Goal: Task Accomplishment & Management: Complete application form

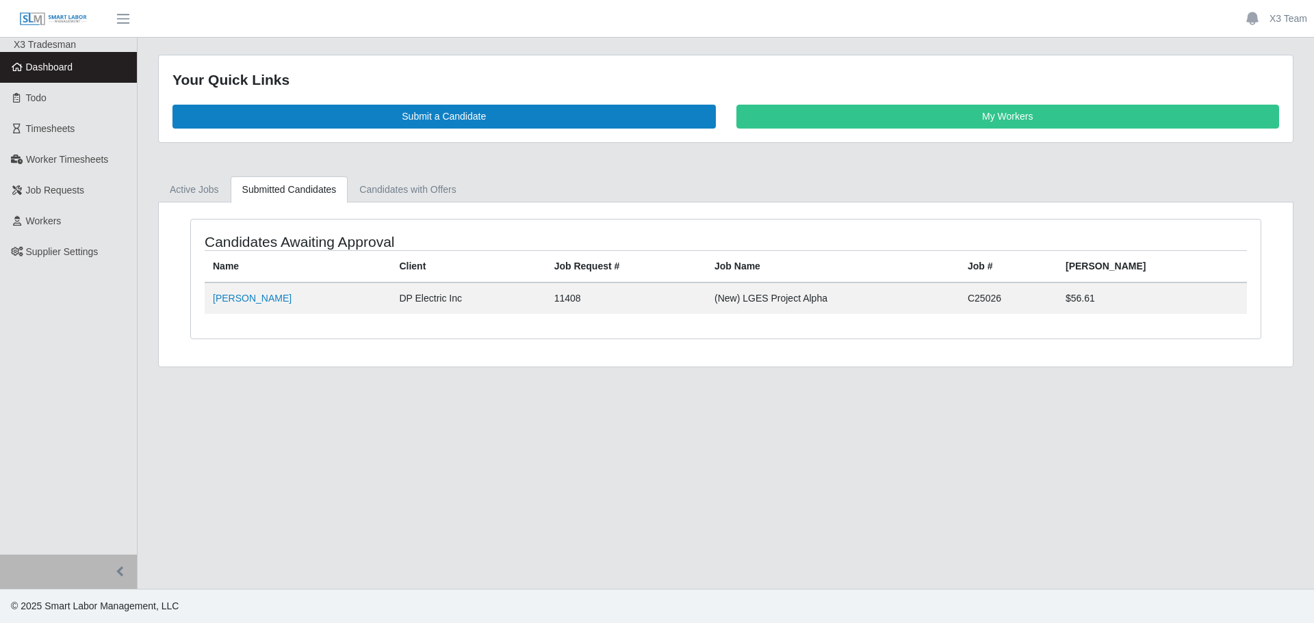
click at [370, 131] on div "Your Quick Links Submit a Candidate My Workers" at bounding box center [726, 98] width 1134 height 87
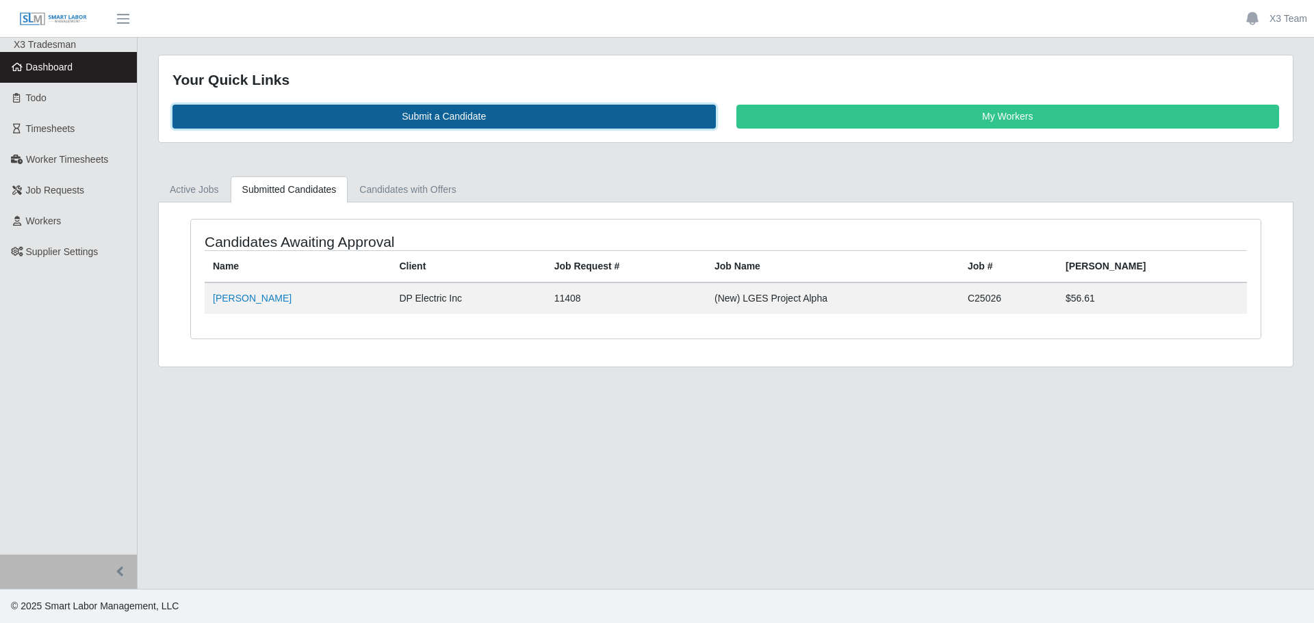
click at [499, 128] on link "Submit a Candidate" at bounding box center [443, 117] width 543 height 24
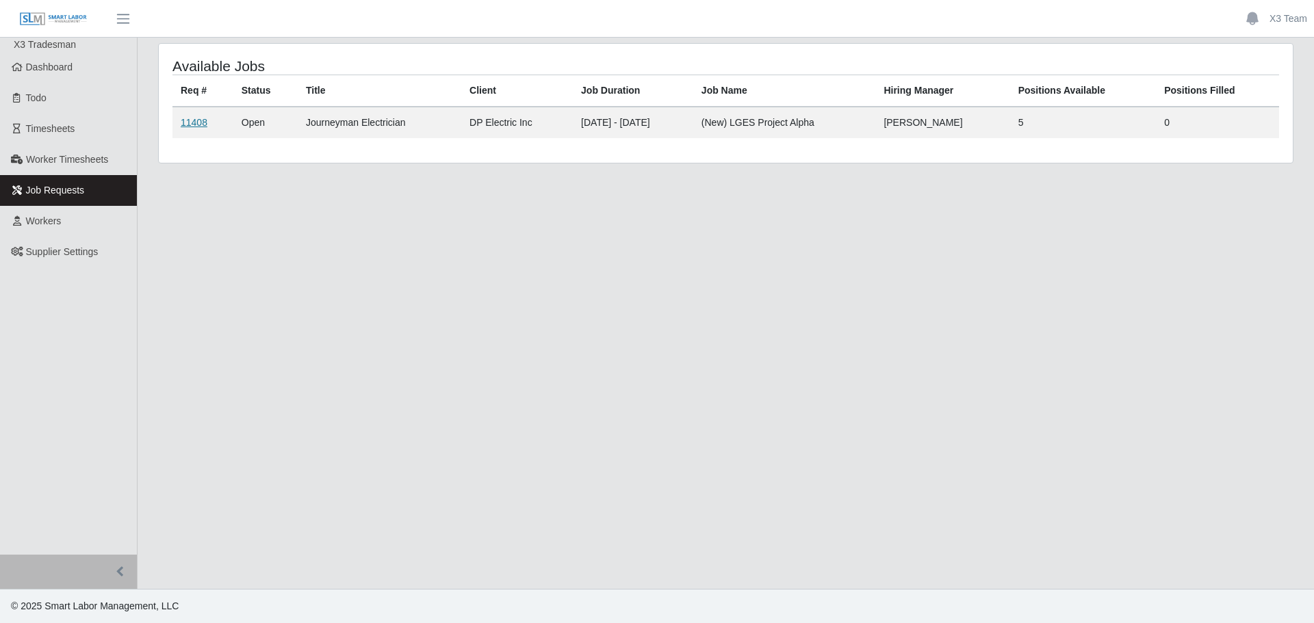
click at [203, 125] on link "11408" at bounding box center [194, 122] width 27 height 11
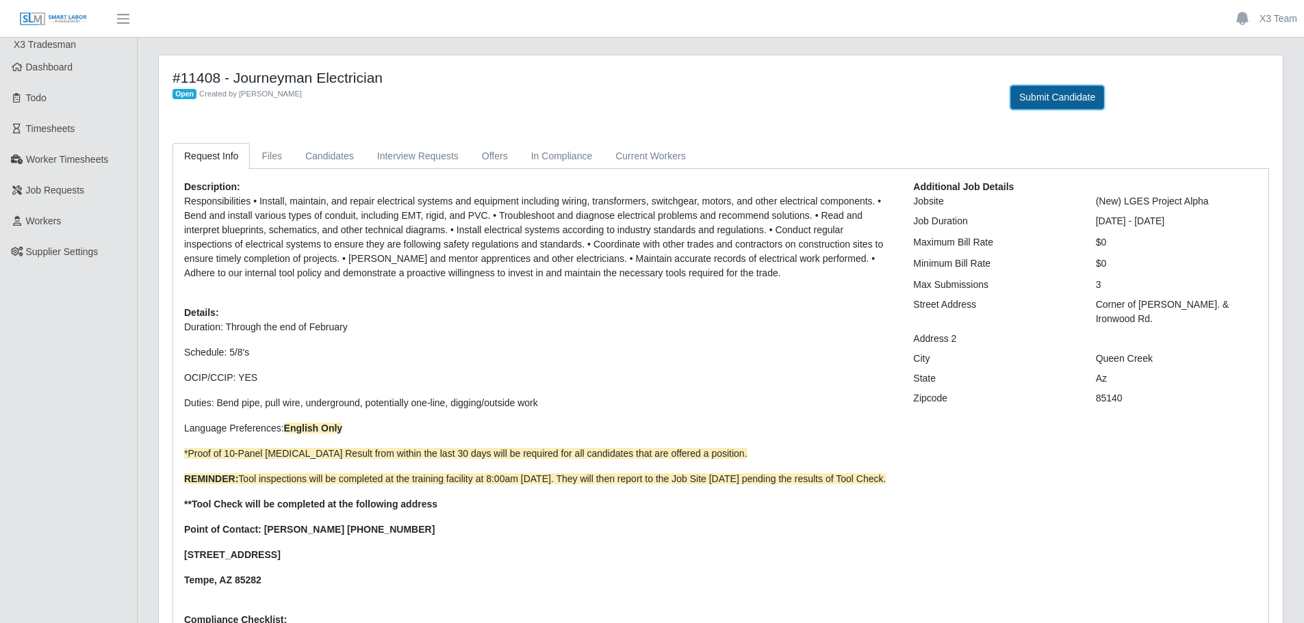
click at [1104, 94] on button "Submit Candidate" at bounding box center [1057, 98] width 94 height 24
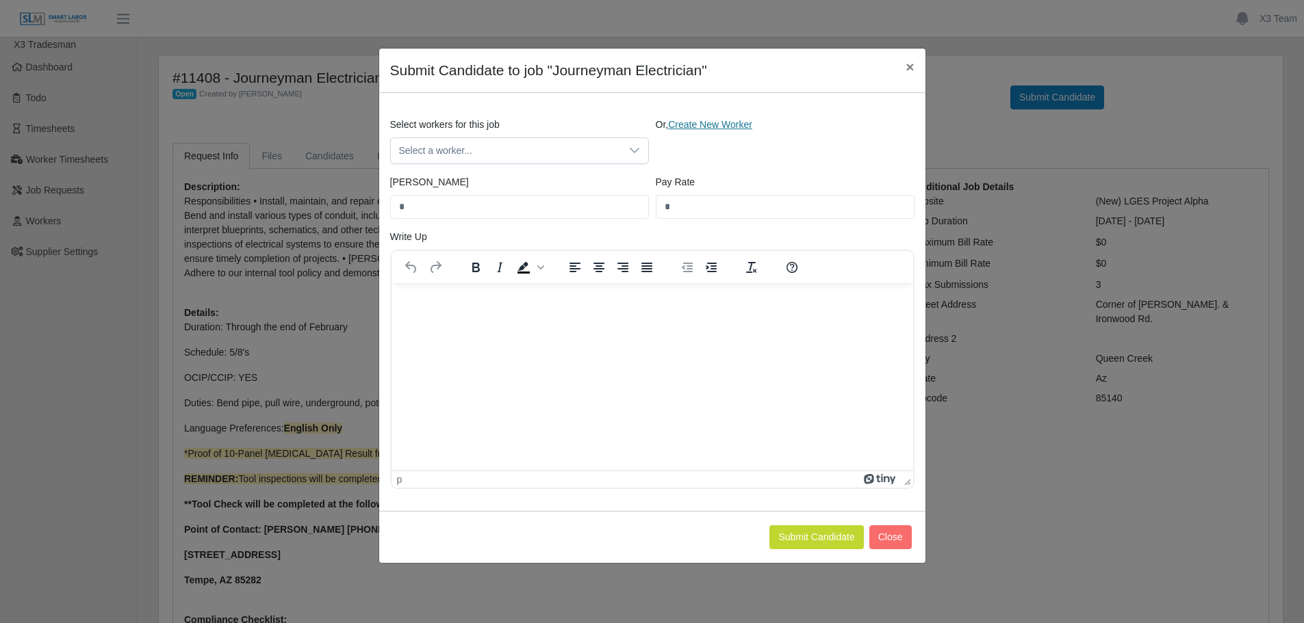
click at [709, 125] on link "Create New Worker" at bounding box center [710, 124] width 84 height 11
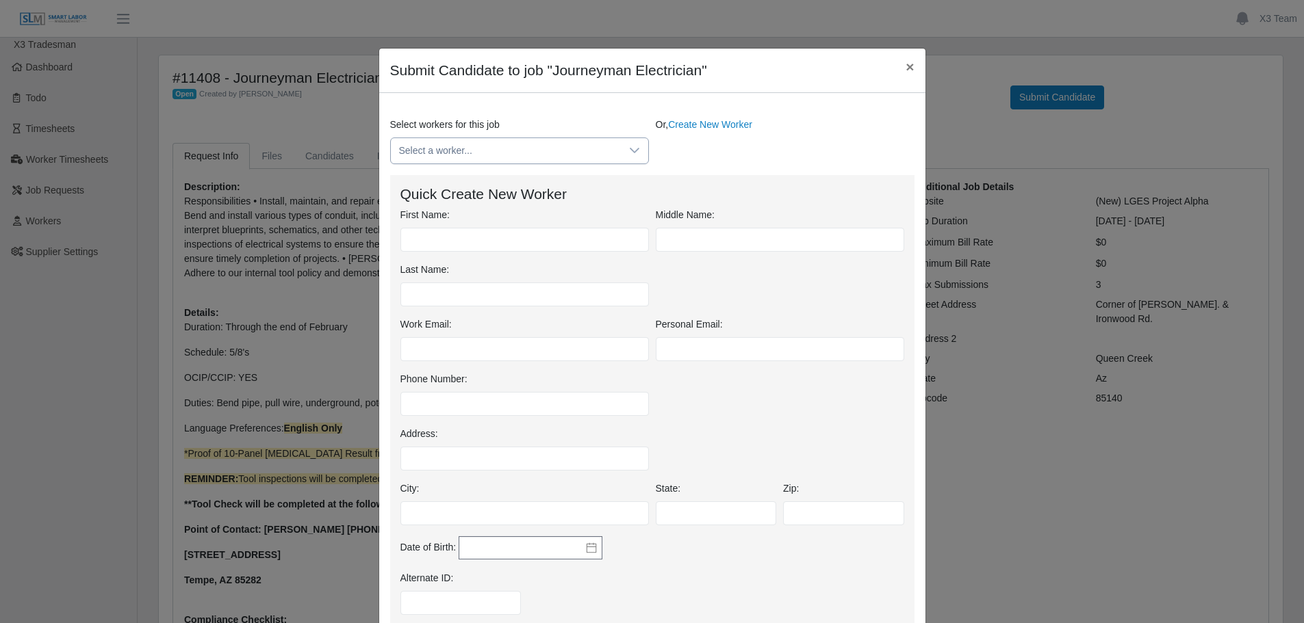
click at [504, 150] on span "Select a worker..." at bounding box center [506, 150] width 230 height 25
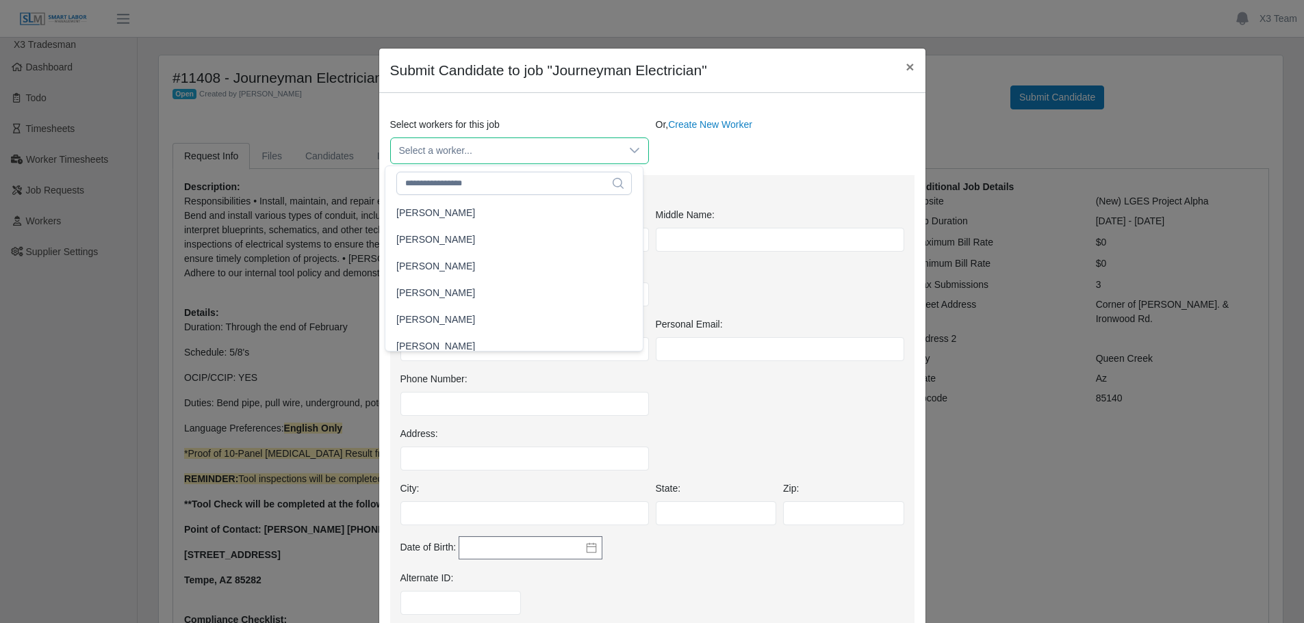
click at [443, 196] on div "127 results are available" at bounding box center [513, 181] width 257 height 31
click at [457, 179] on input "text" at bounding box center [513, 183] width 235 height 23
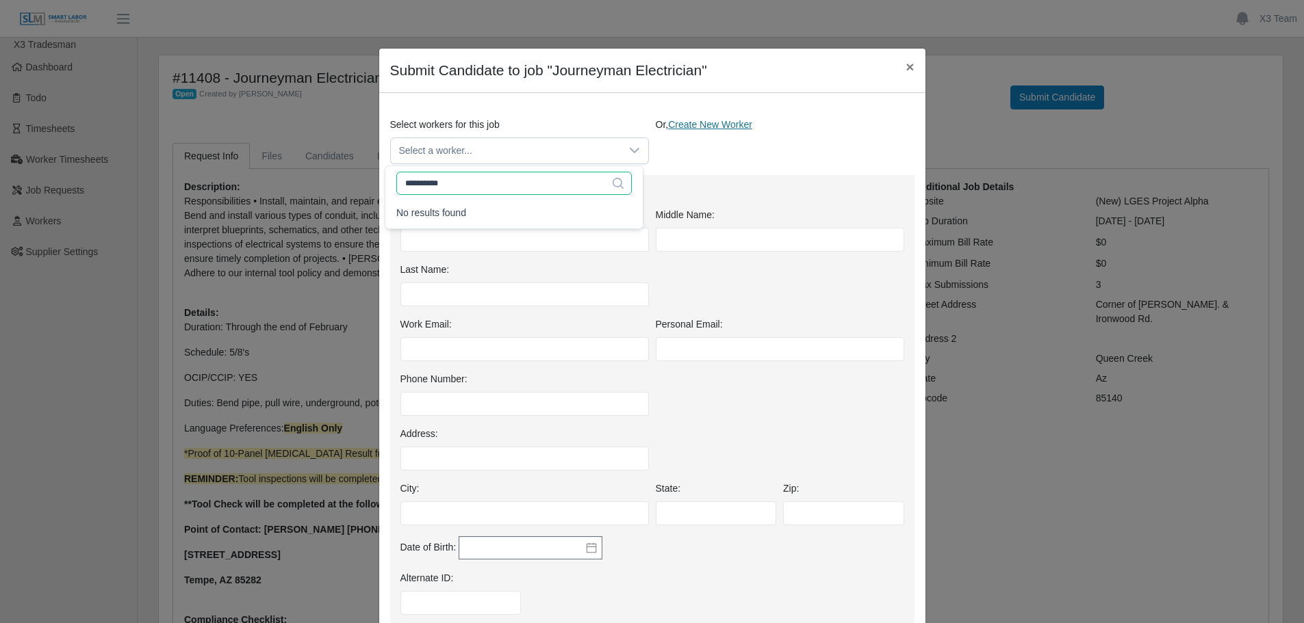
type input "**********"
click at [673, 124] on link "Create New Worker" at bounding box center [710, 124] width 84 height 11
click at [704, 126] on link "Create New Worker" at bounding box center [710, 124] width 84 height 11
click at [698, 129] on link "Create New Worker" at bounding box center [710, 124] width 84 height 11
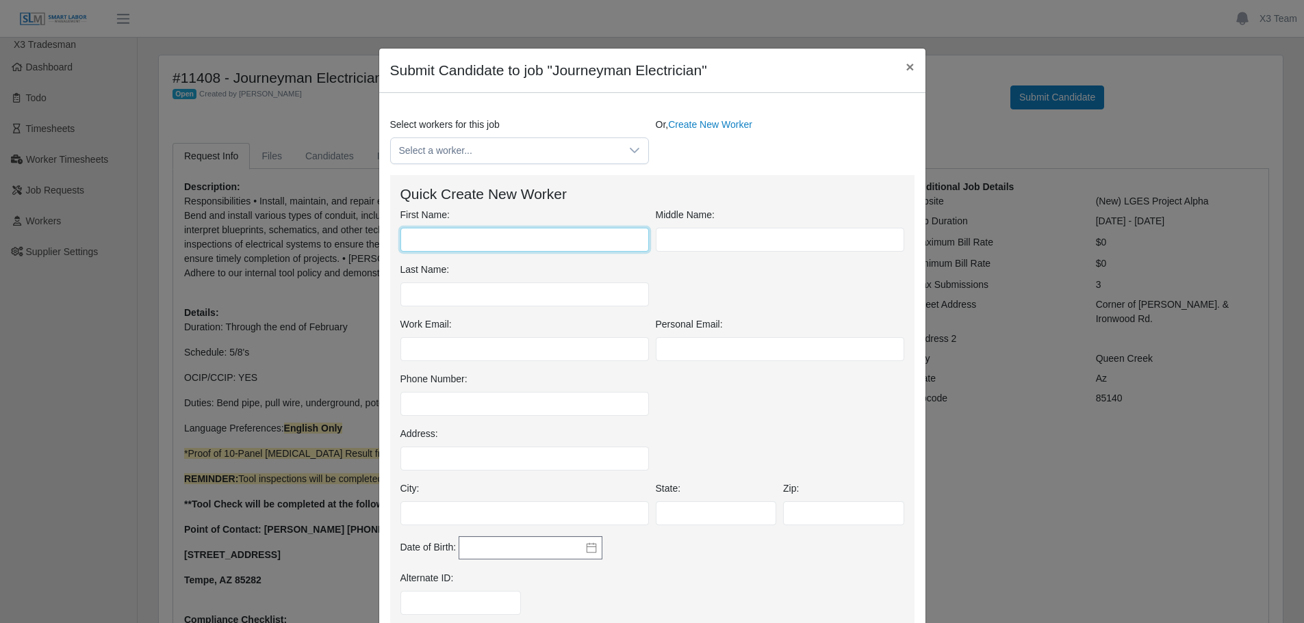
click at [465, 237] on input "First Name:" at bounding box center [524, 240] width 248 height 24
type input "*****"
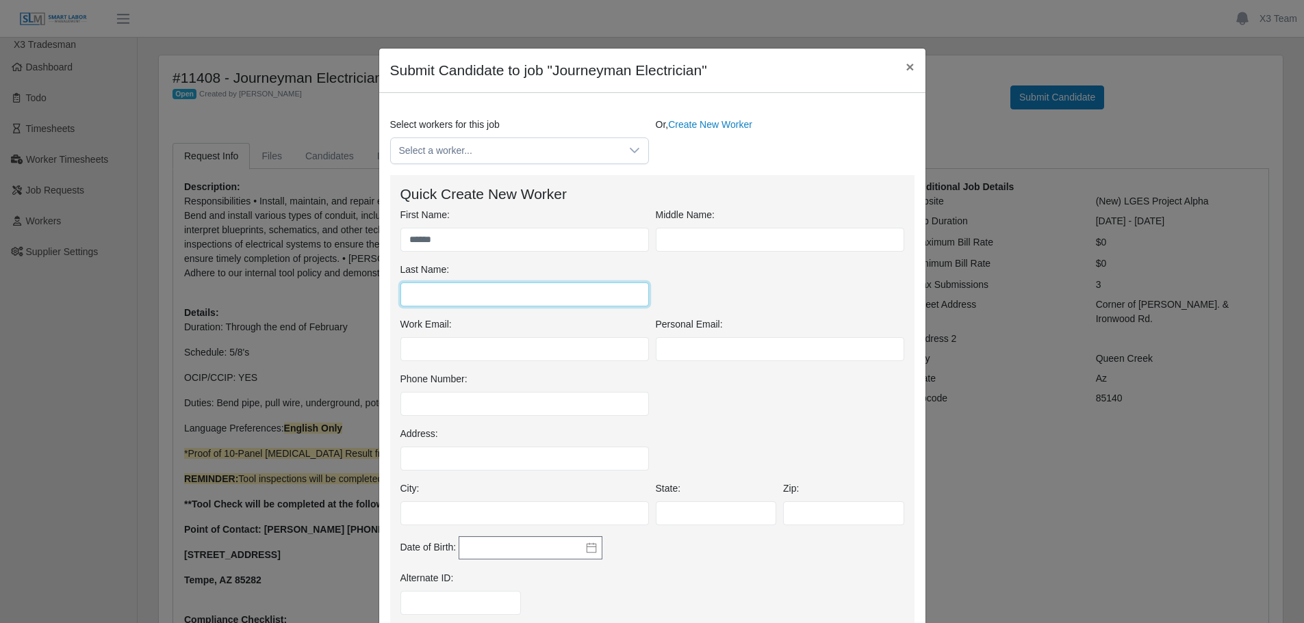
click at [448, 284] on input "Last Name:" at bounding box center [524, 295] width 248 height 24
type input "*******"
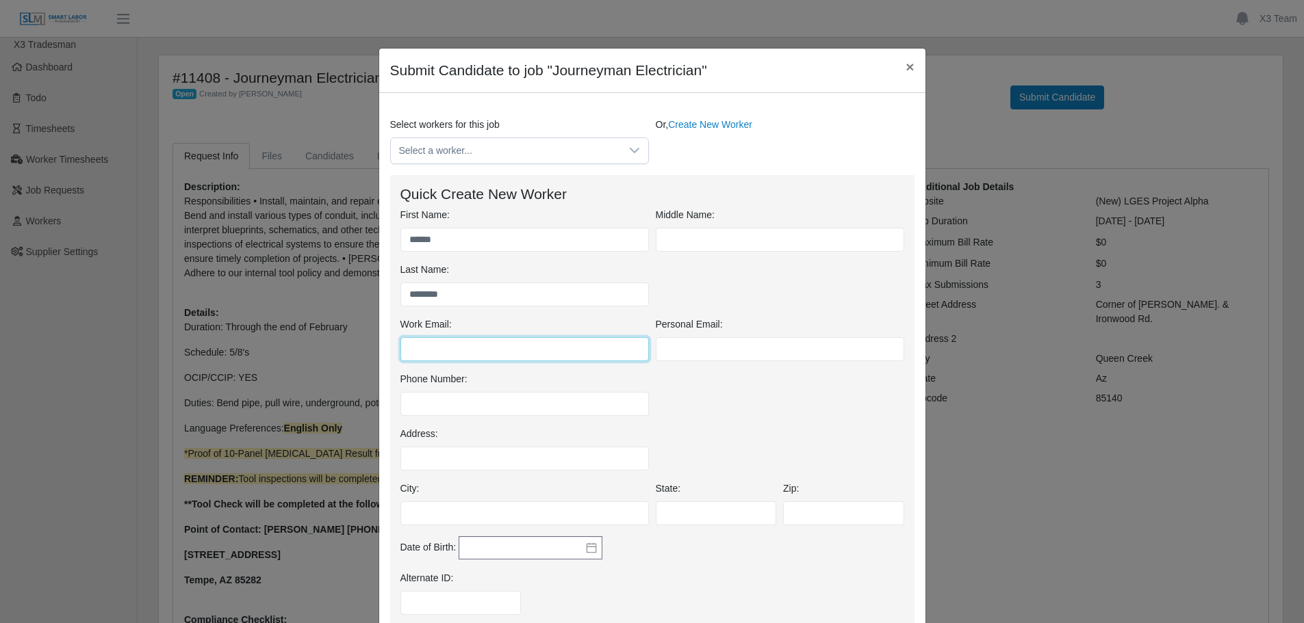
click at [429, 348] on input "Work Email:" at bounding box center [524, 349] width 248 height 24
paste input "**********"
type input "**********"
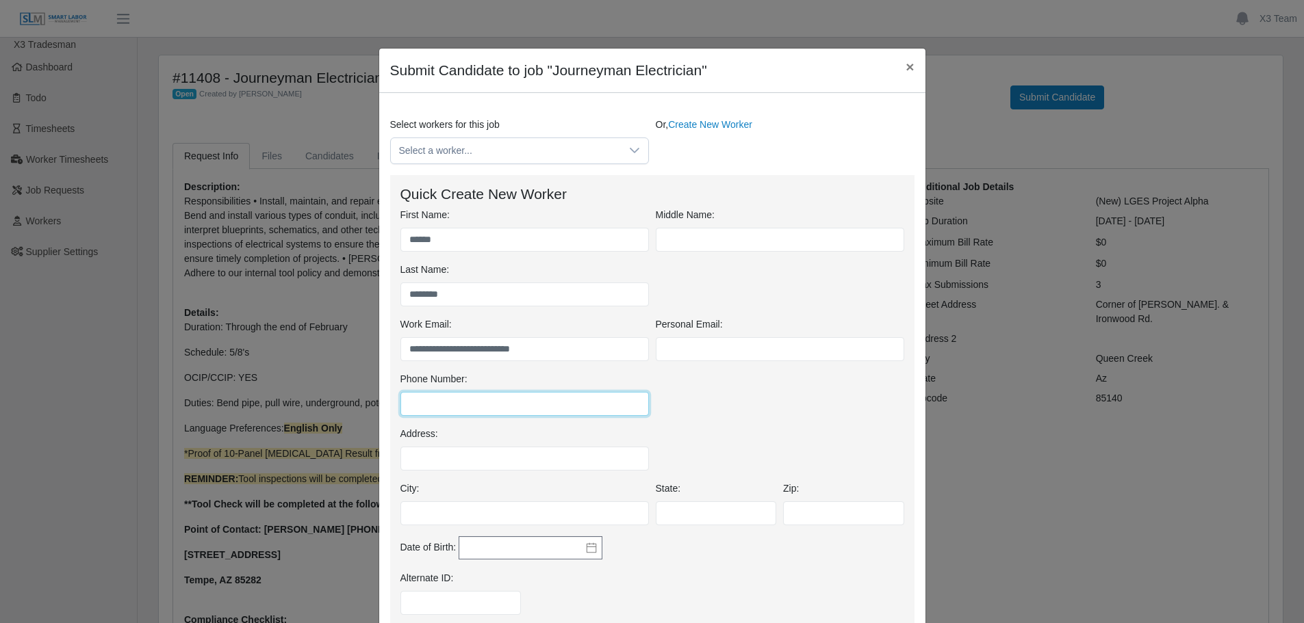
click at [430, 404] on input "Phone Number:" at bounding box center [524, 404] width 248 height 24
paste input "**********"
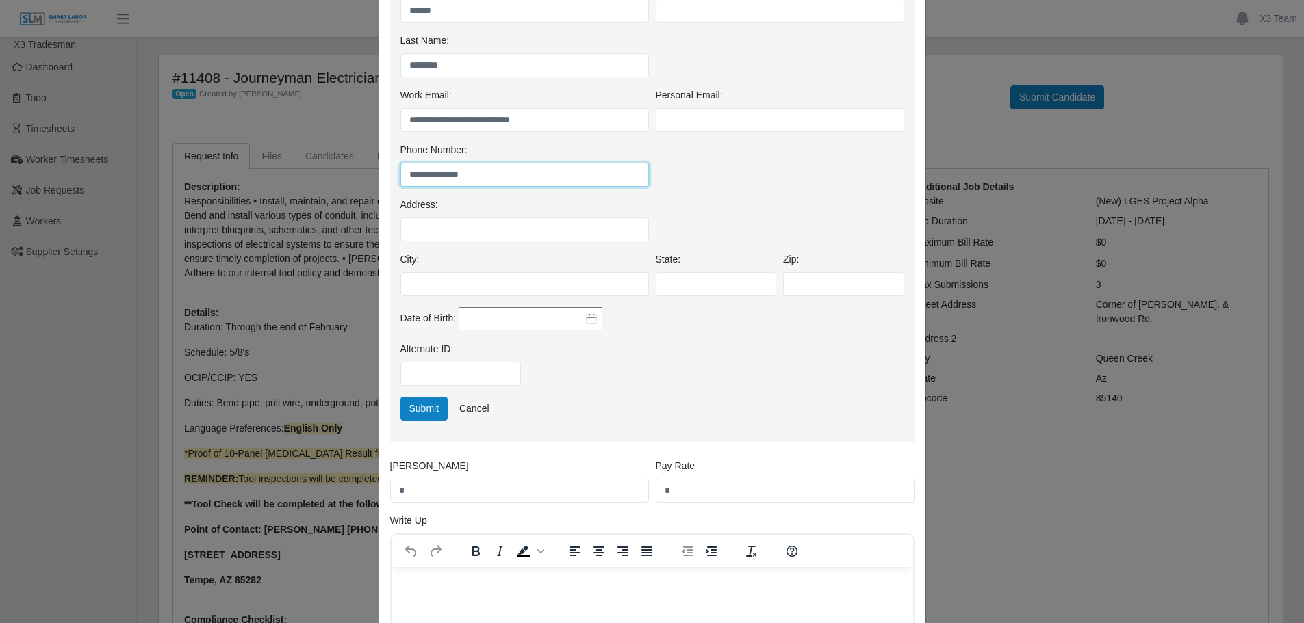
scroll to position [267, 0]
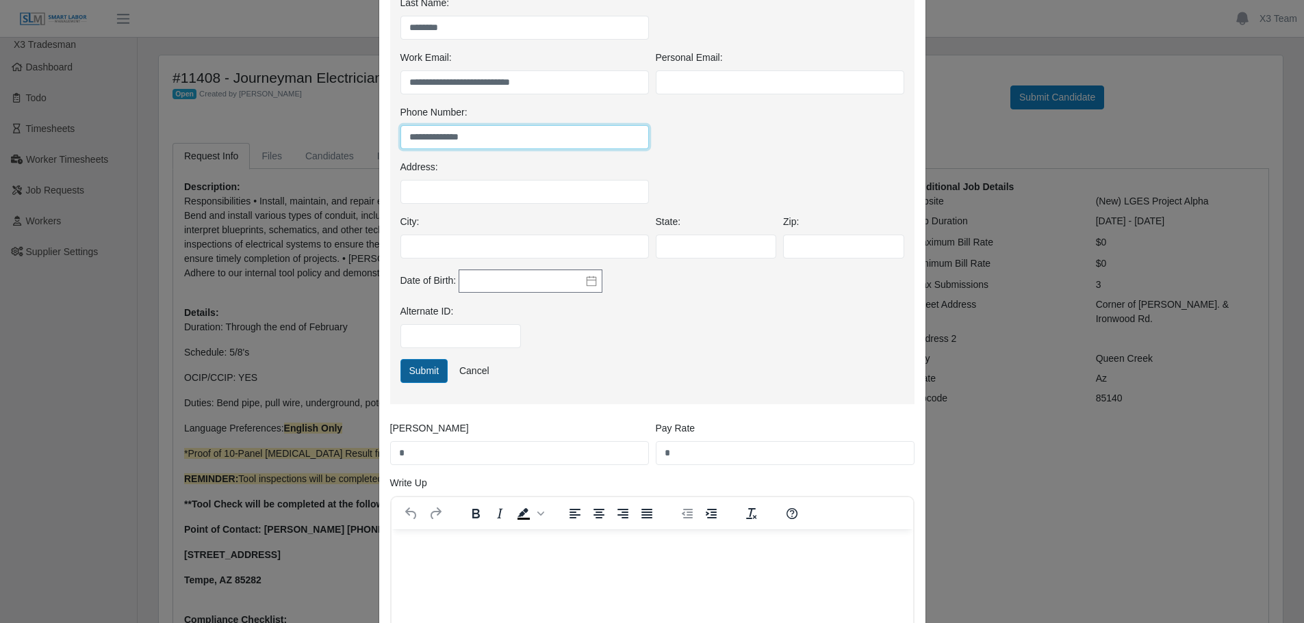
type input "**********"
click at [425, 370] on button "Submit" at bounding box center [424, 371] width 48 height 24
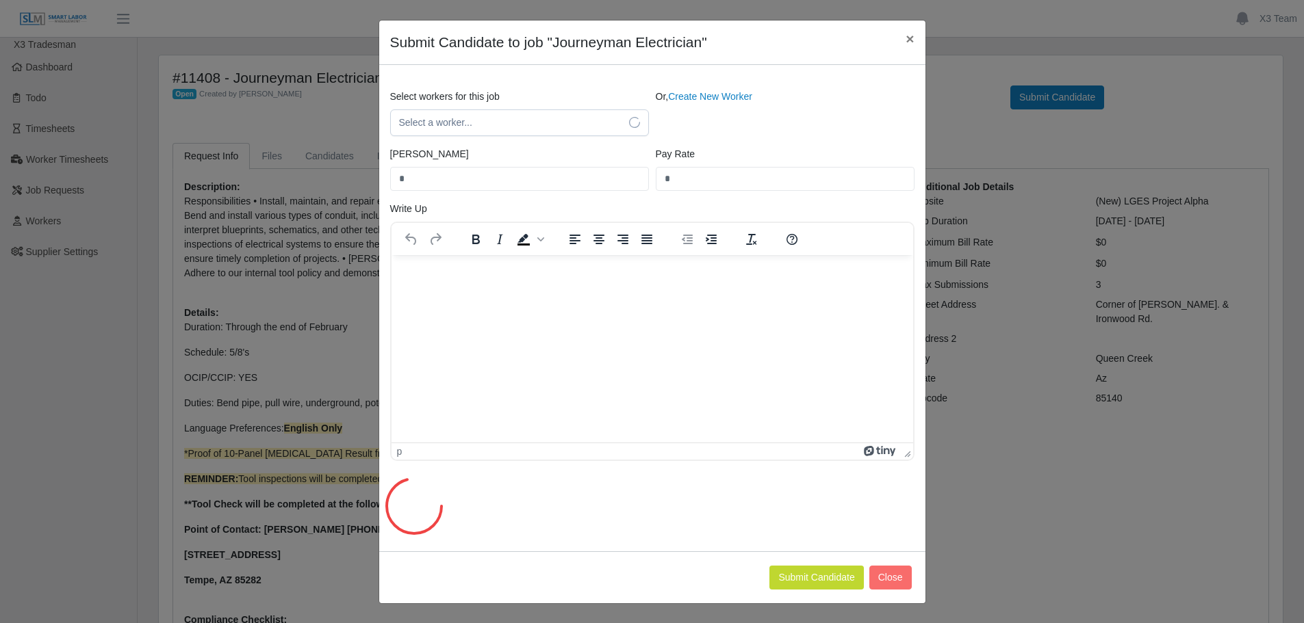
scroll to position [0, 0]
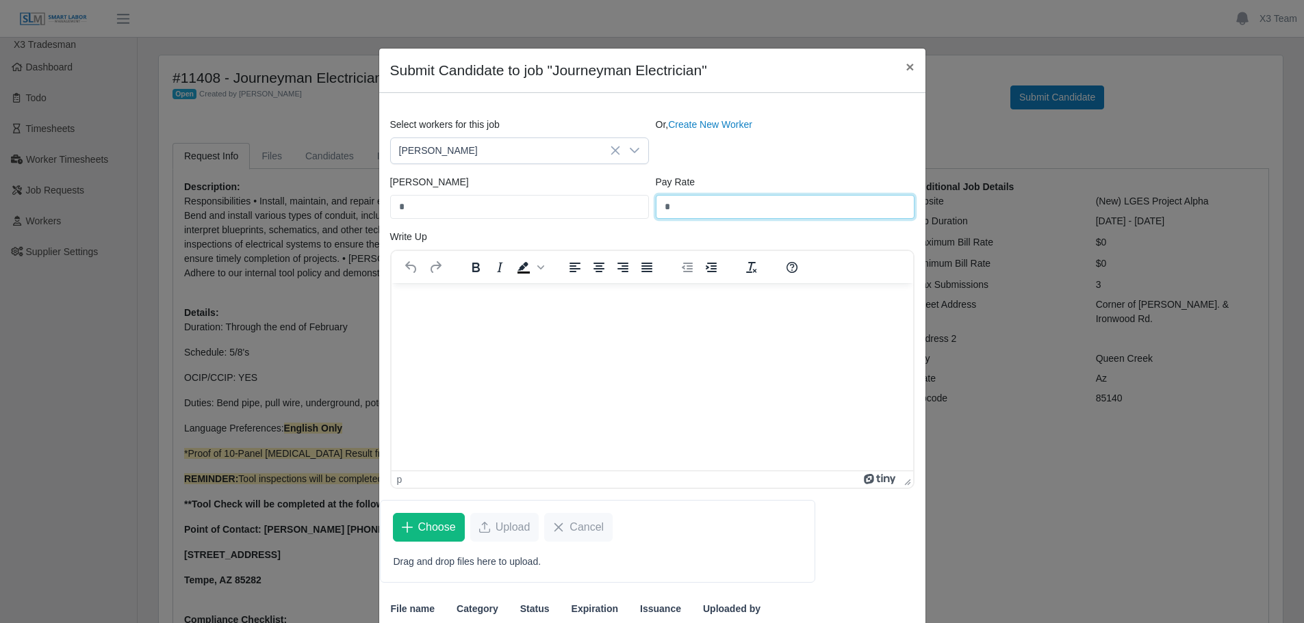
drag, startPoint x: 635, startPoint y: 205, endPoint x: 607, endPoint y: 205, distance: 28.1
click at [607, 205] on div "Bill Rate * Pay Rate *" at bounding box center [652, 202] width 531 height 55
type input "*****"
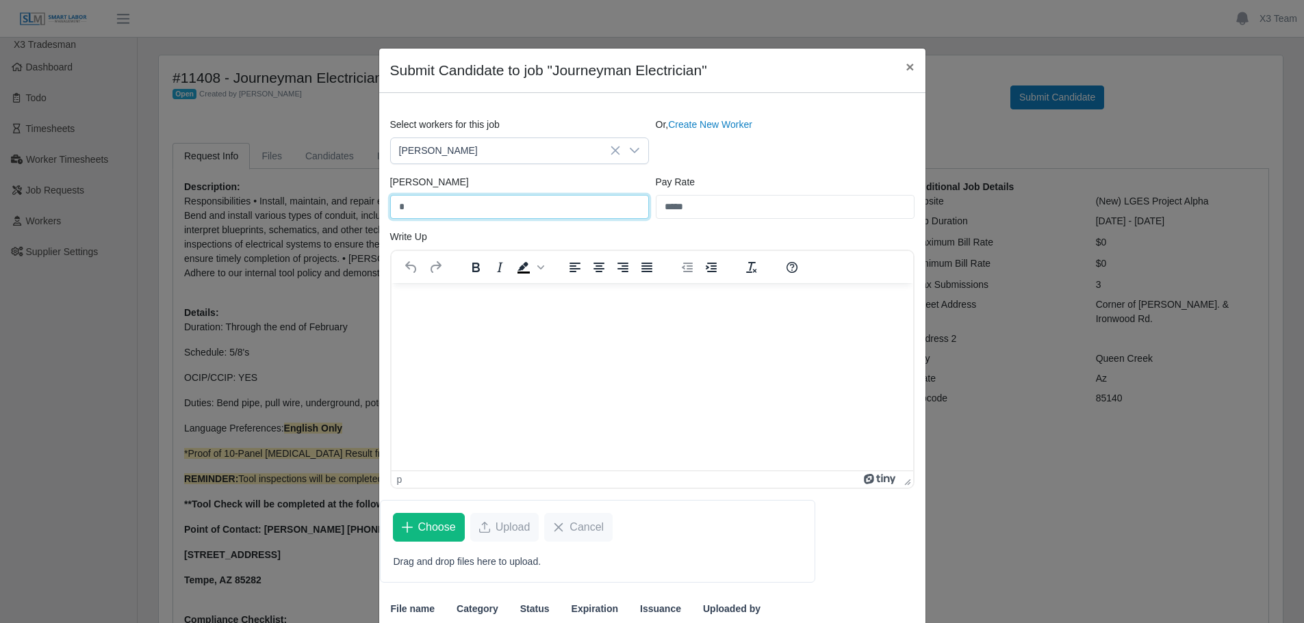
drag, startPoint x: 498, startPoint y: 204, endPoint x: 249, endPoint y: 203, distance: 249.1
click at [249, 204] on div "Submit Candidate to job "Journeyman Electrician" × Select workers for this job …" at bounding box center [652, 311] width 1304 height 623
type input "*****"
click at [448, 295] on p "Rich Text Area. Press ALT-0 for help." at bounding box center [652, 301] width 500 height 15
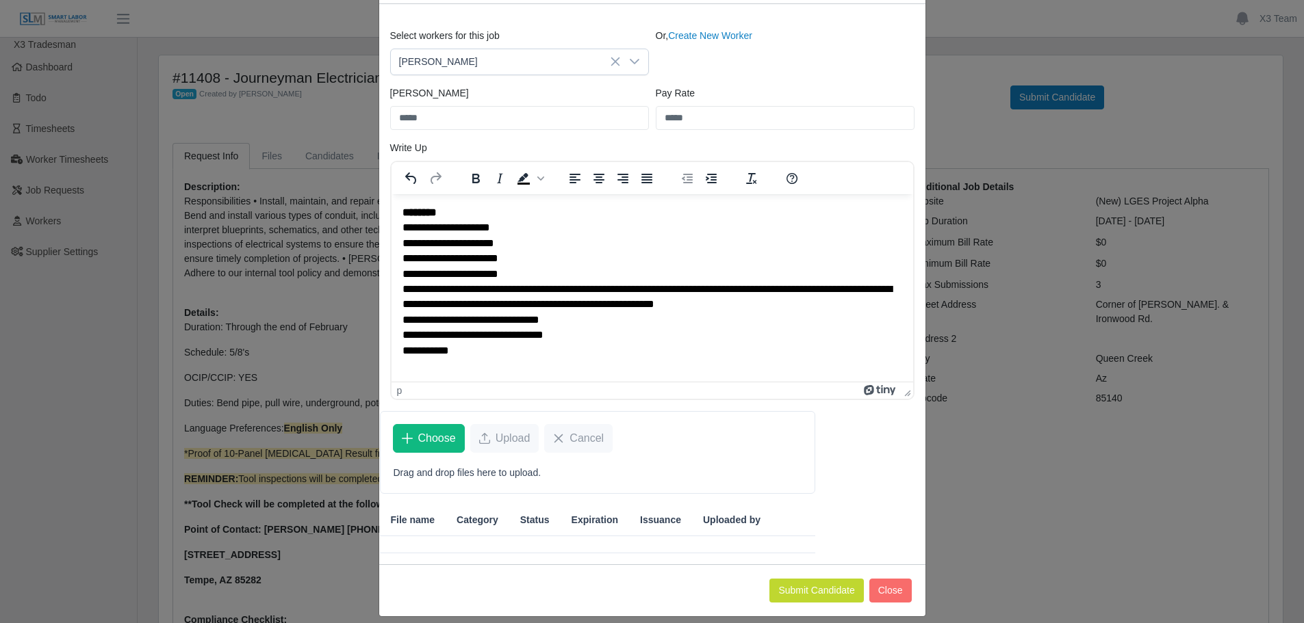
scroll to position [102, 0]
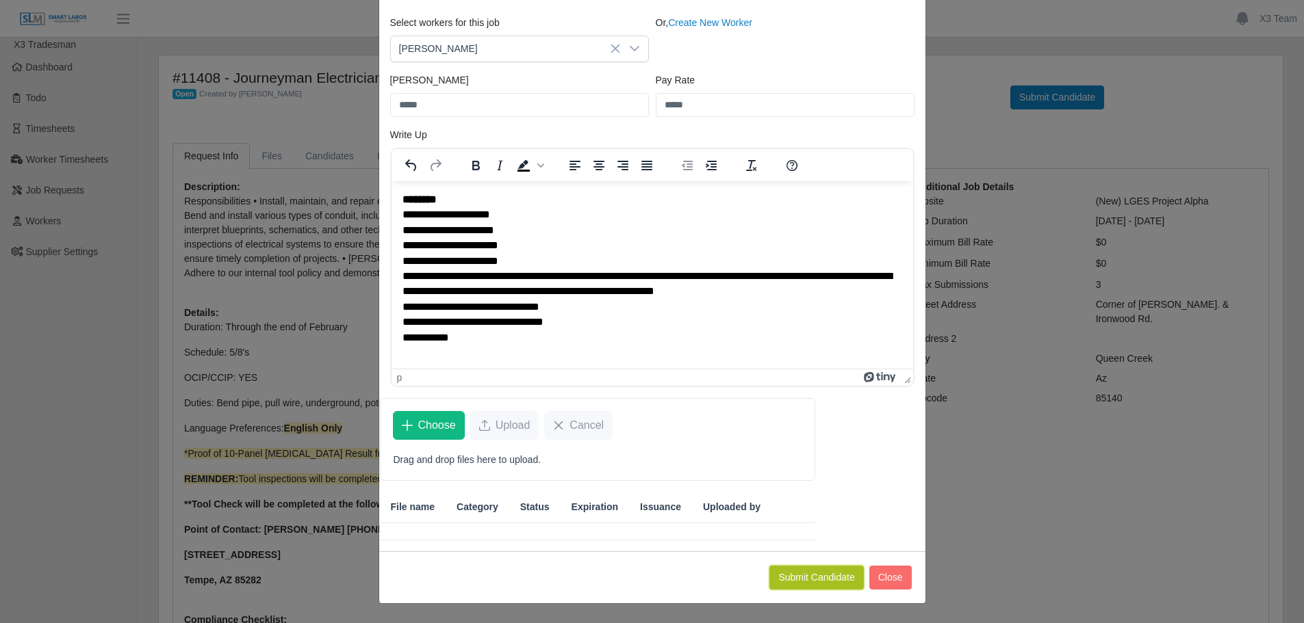
click at [833, 571] on button "Submit Candidate" at bounding box center [816, 578] width 94 height 24
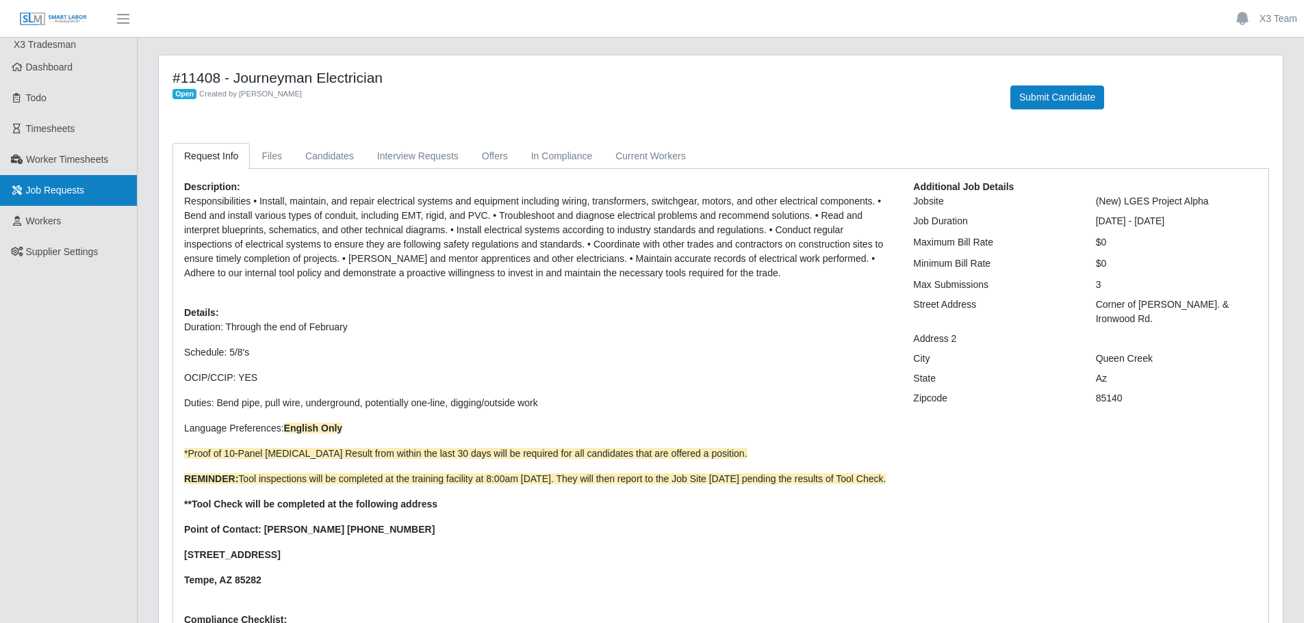
click at [65, 191] on span "Job Requests" at bounding box center [55, 190] width 59 height 11
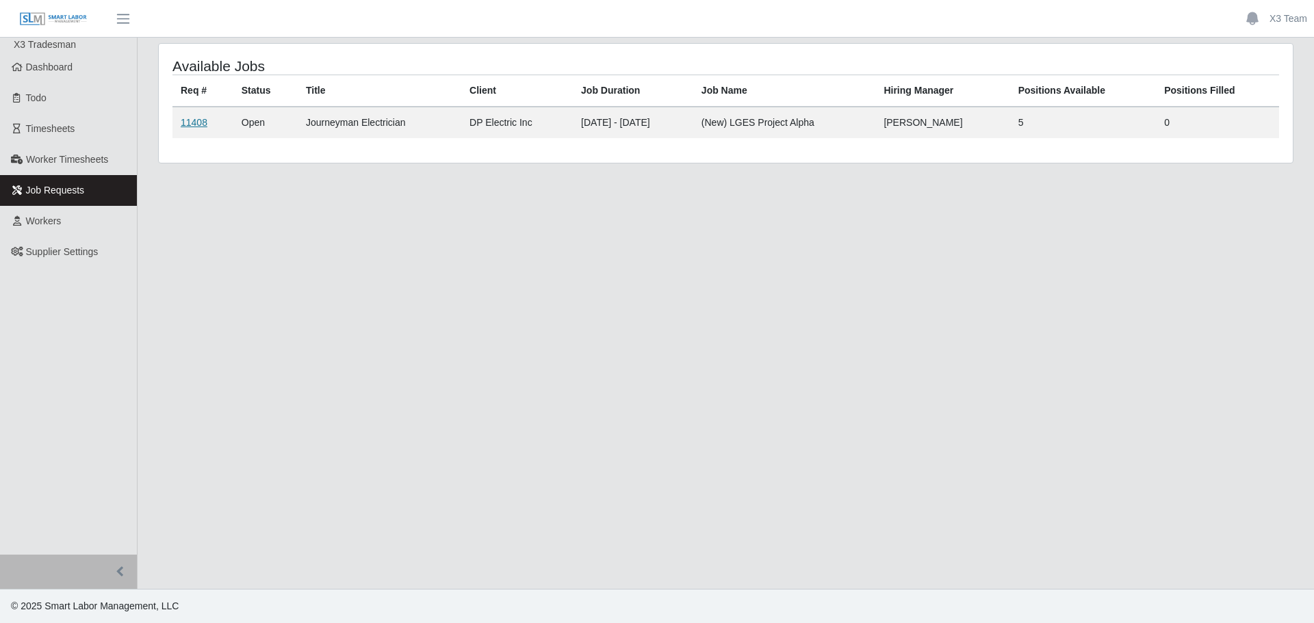
click at [190, 123] on link "11408" at bounding box center [194, 122] width 27 height 11
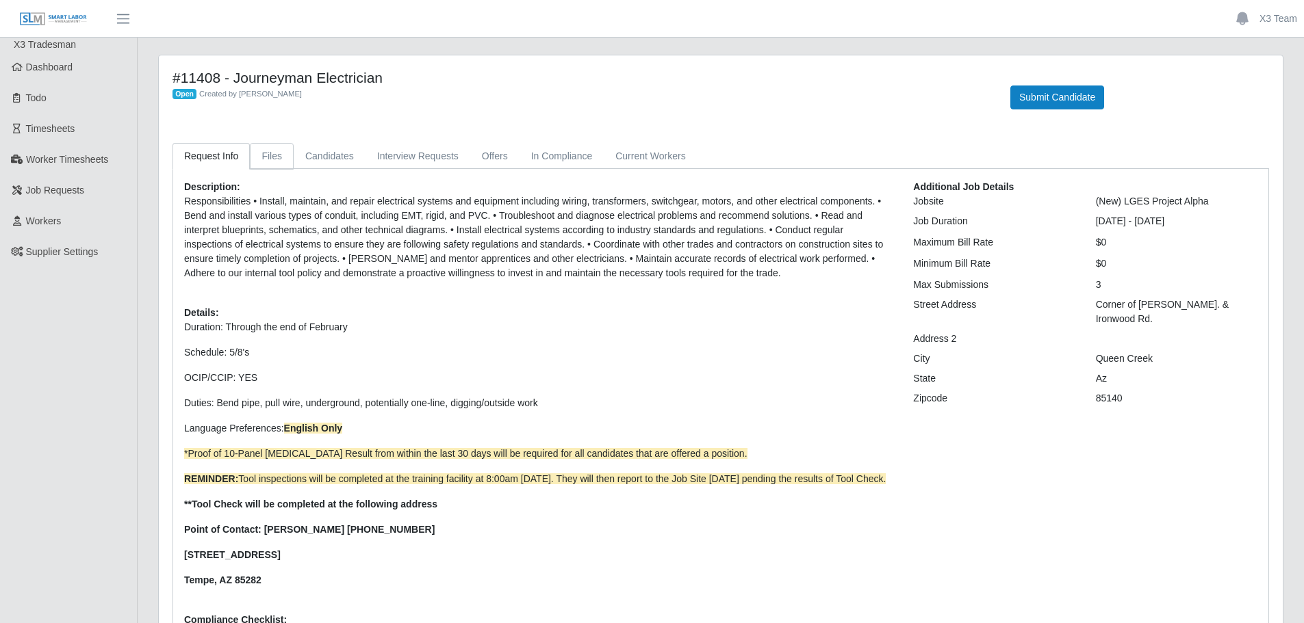
click at [274, 150] on link "Files" at bounding box center [272, 156] width 44 height 27
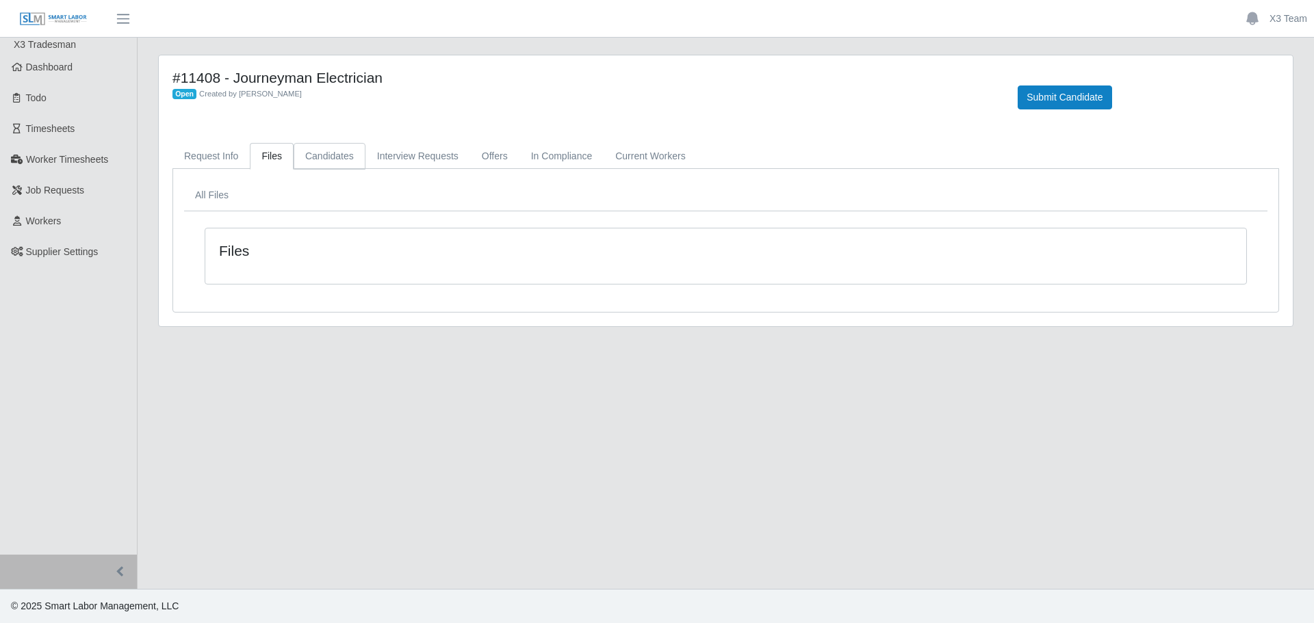
click at [345, 156] on link "Candidates" at bounding box center [330, 156] width 72 height 27
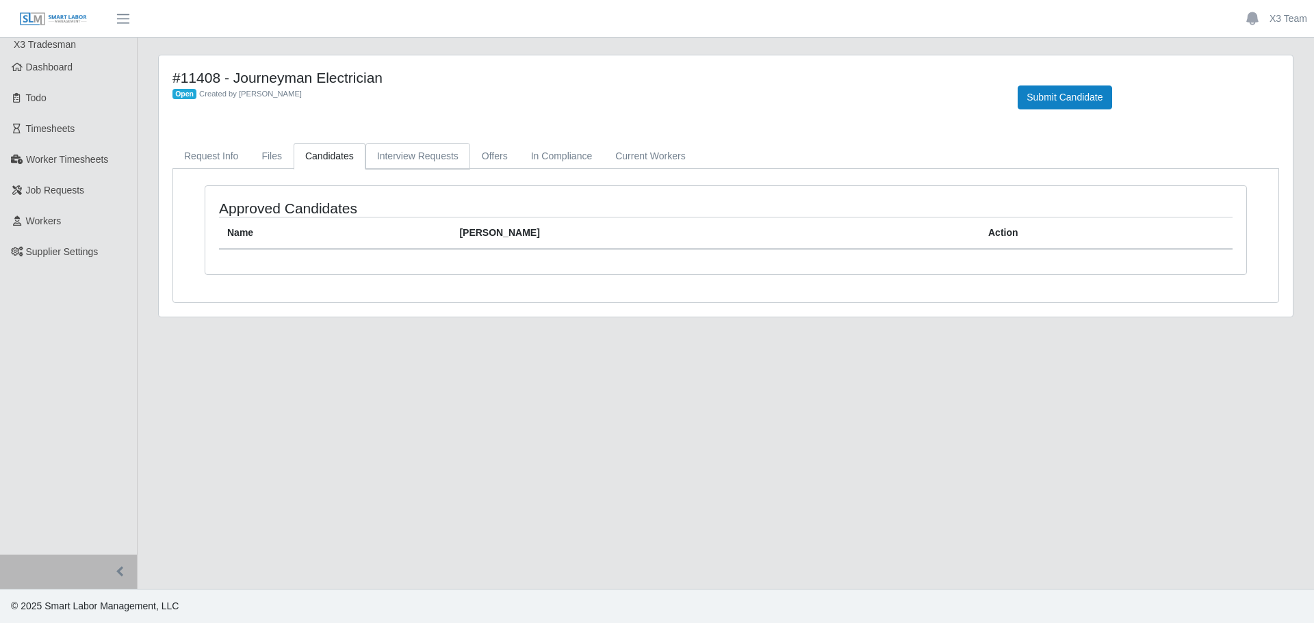
click at [385, 163] on link "Interview Requests" at bounding box center [417, 156] width 105 height 27
drag, startPoint x: 476, startPoint y: 163, endPoint x: 499, endPoint y: 162, distance: 23.3
click at [476, 162] on link "Offers" at bounding box center [494, 156] width 49 height 27
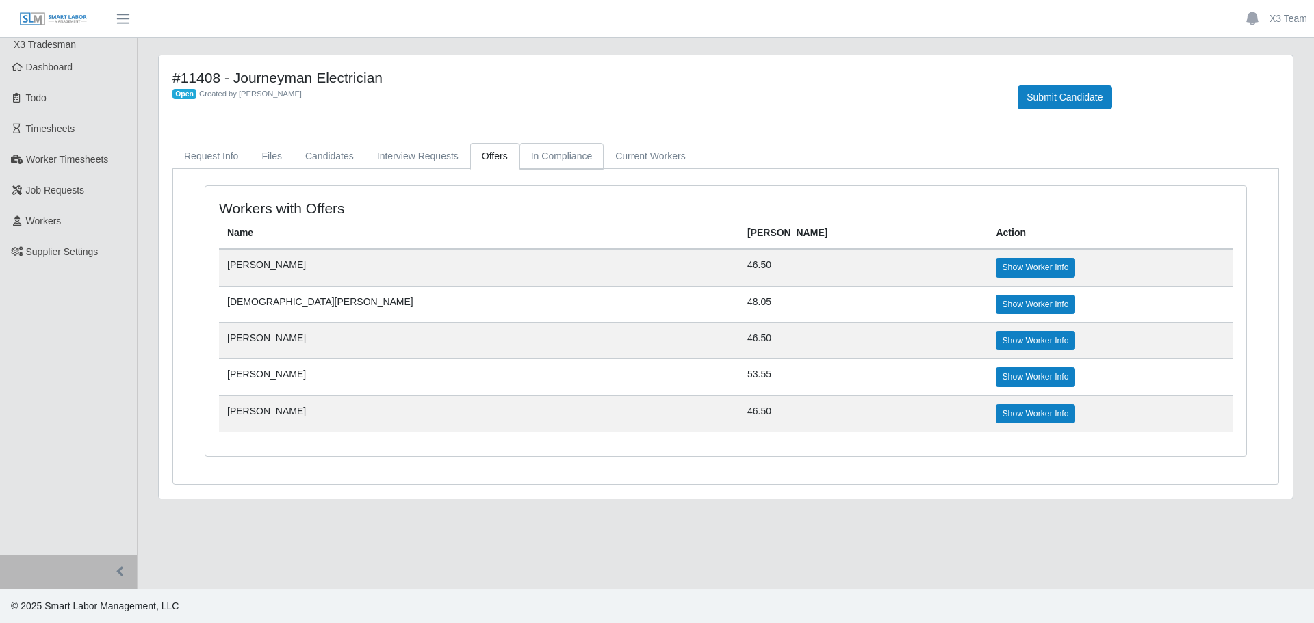
drag, startPoint x: 543, startPoint y: 159, endPoint x: 583, endPoint y: 162, distance: 39.8
click at [545, 159] on link "In Compliance" at bounding box center [561, 156] width 85 height 27
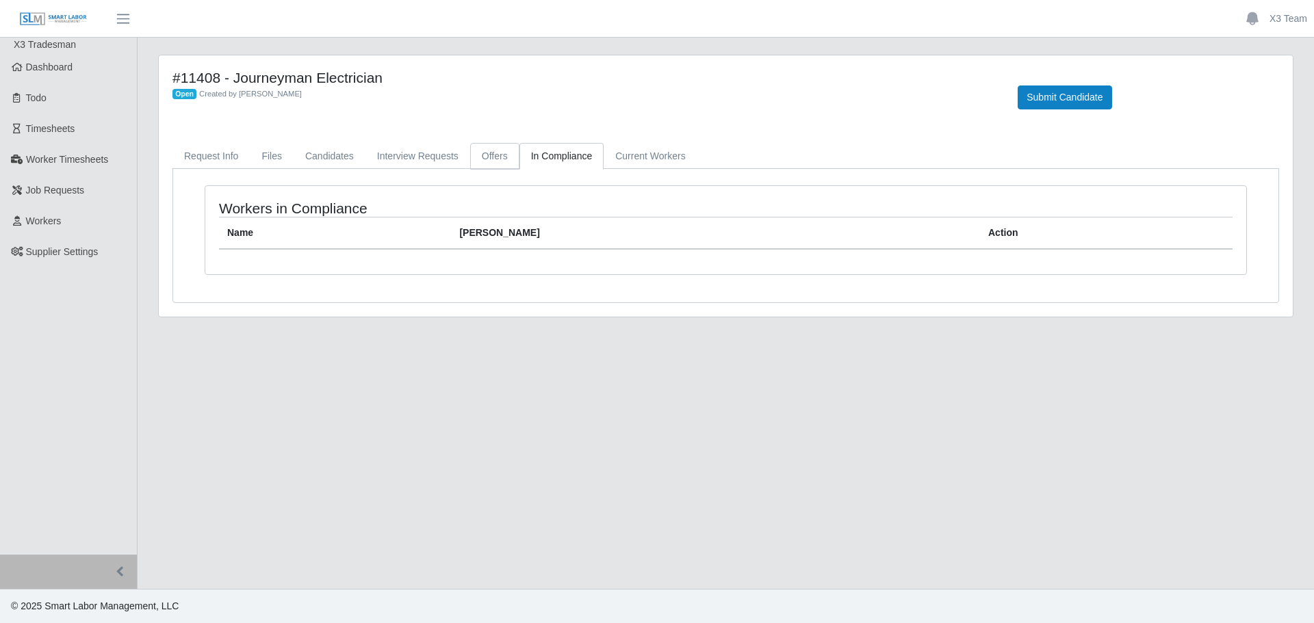
click at [489, 155] on link "Offers" at bounding box center [494, 156] width 49 height 27
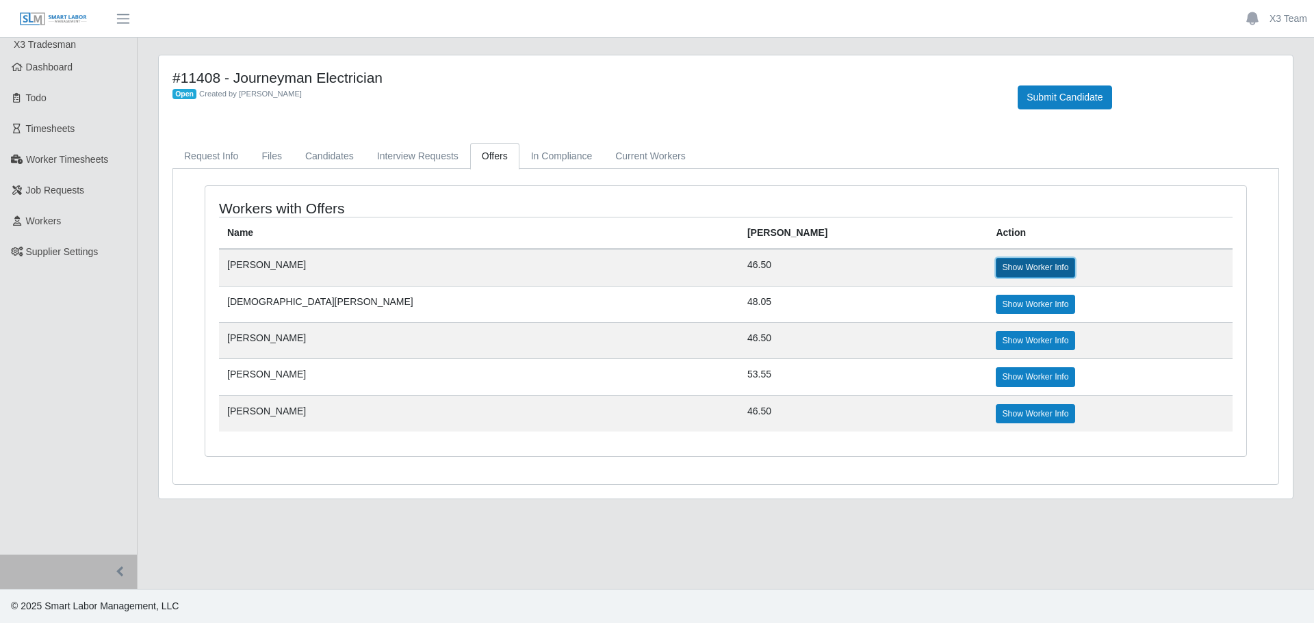
click at [996, 276] on link "Show Worker Info" at bounding box center [1035, 267] width 79 height 19
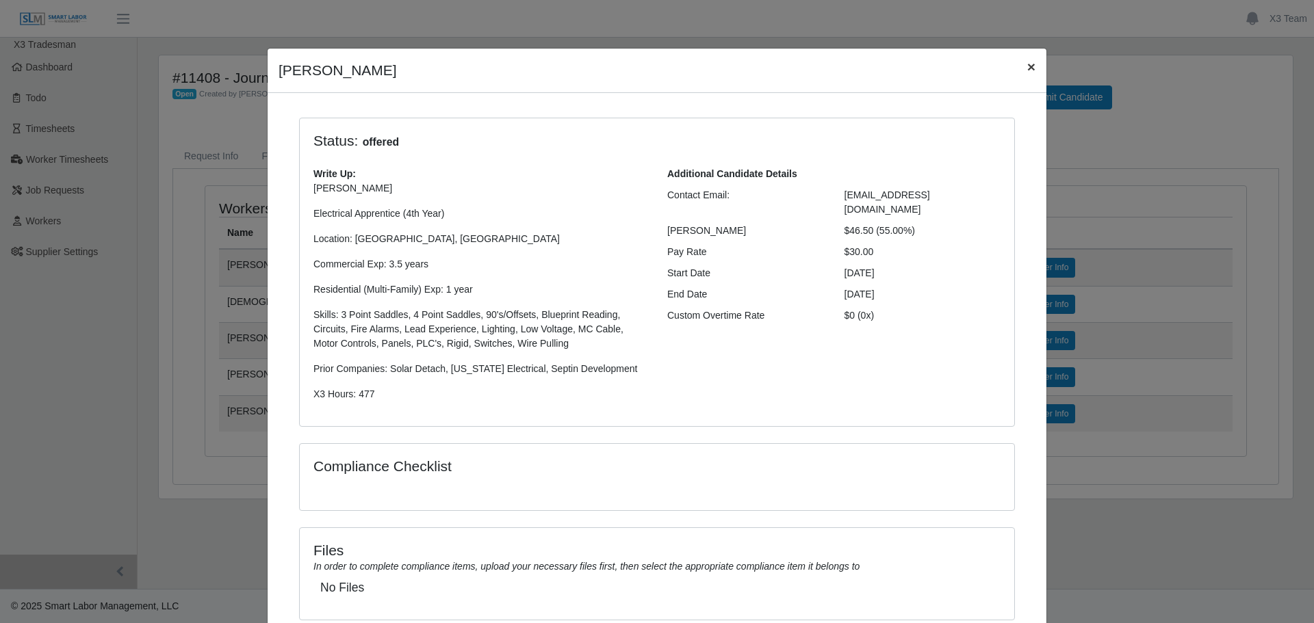
click at [1029, 69] on span "×" at bounding box center [1031, 67] width 8 height 16
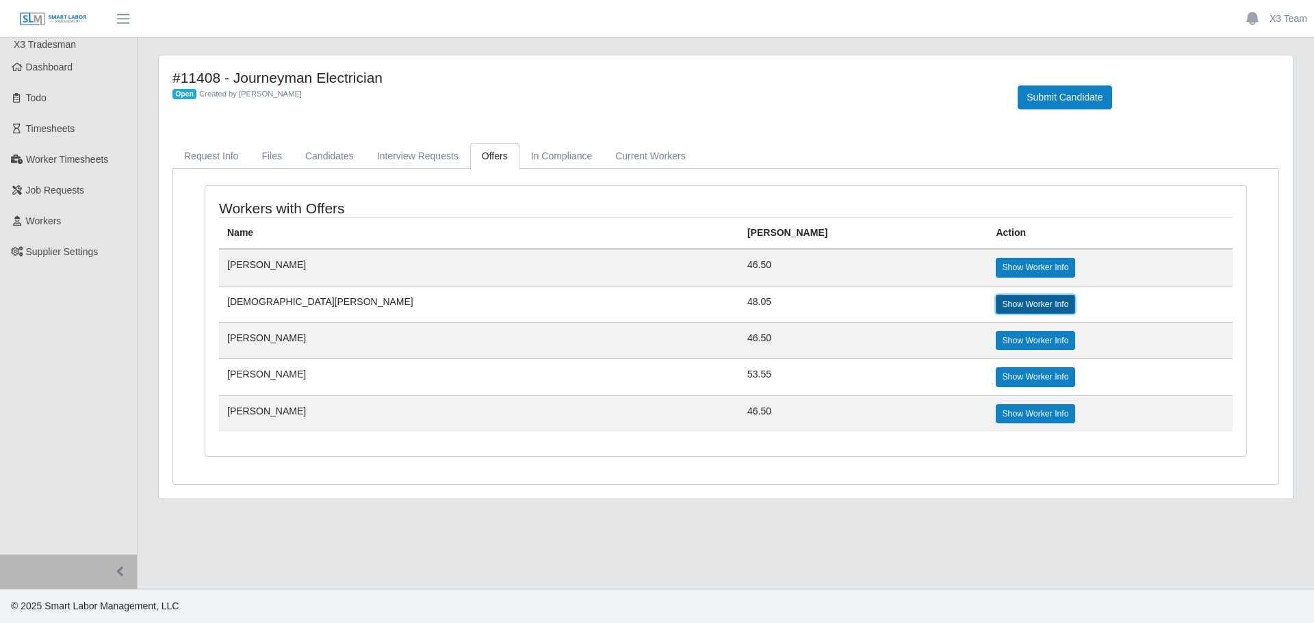
click at [996, 302] on link "Show Worker Info" at bounding box center [1035, 304] width 79 height 19
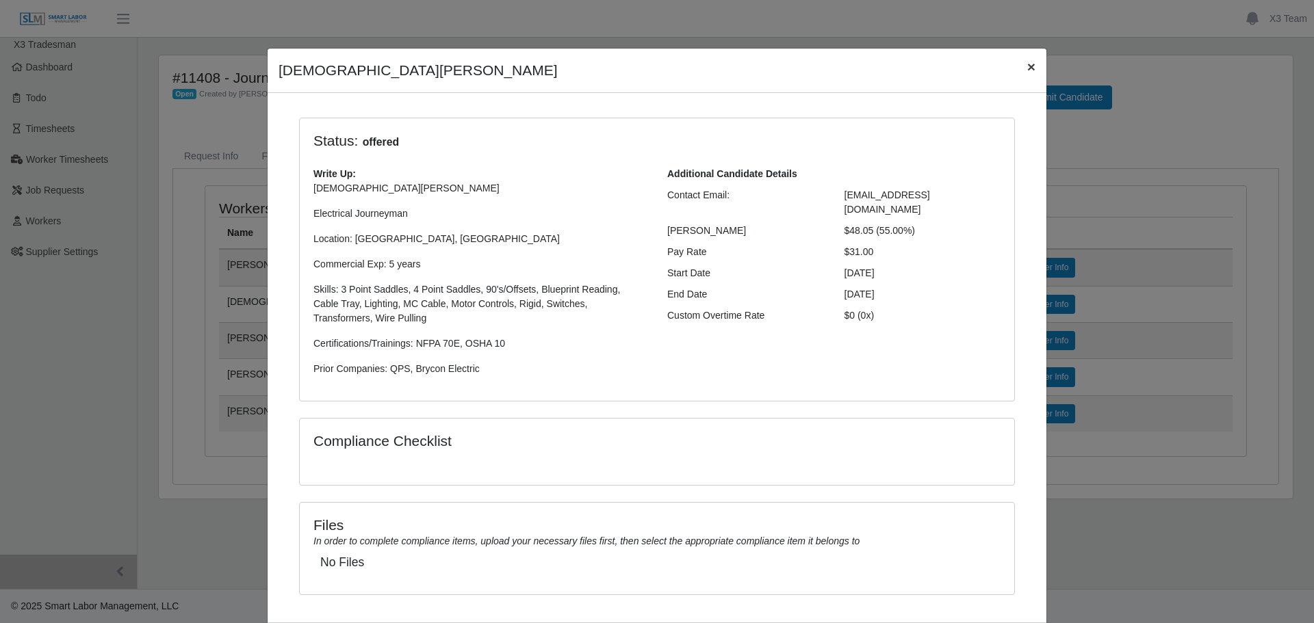
click at [1027, 68] on span "×" at bounding box center [1031, 67] width 8 height 16
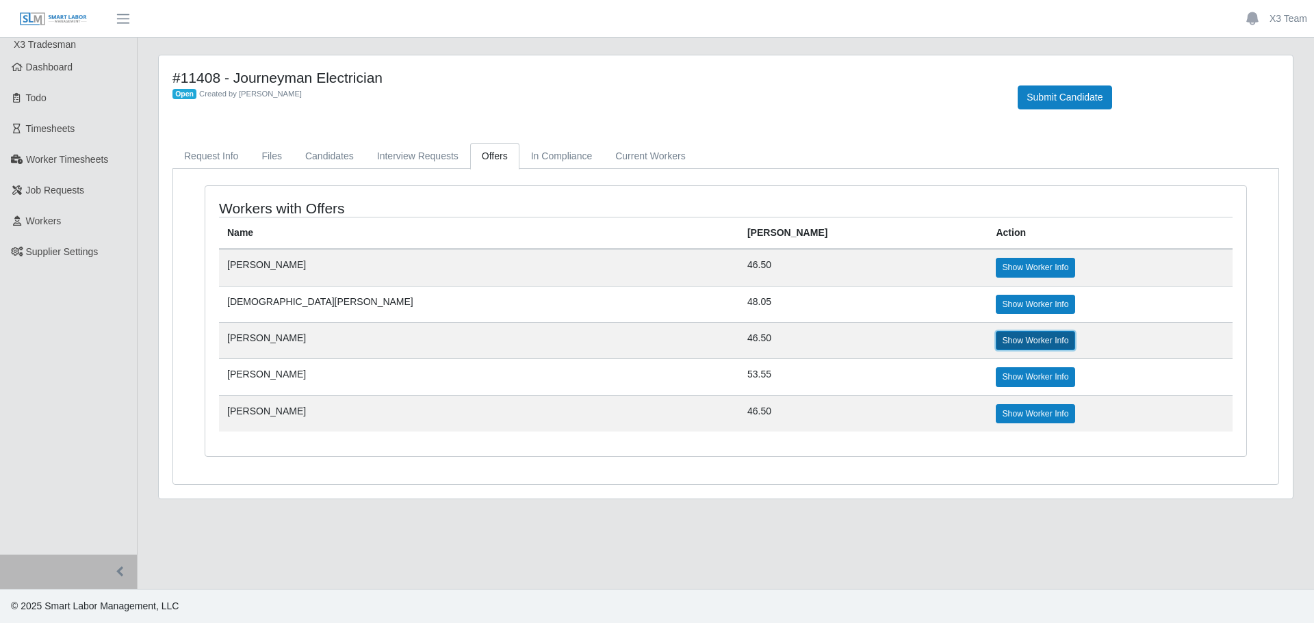
click at [996, 339] on link "Show Worker Info" at bounding box center [1035, 340] width 79 height 19
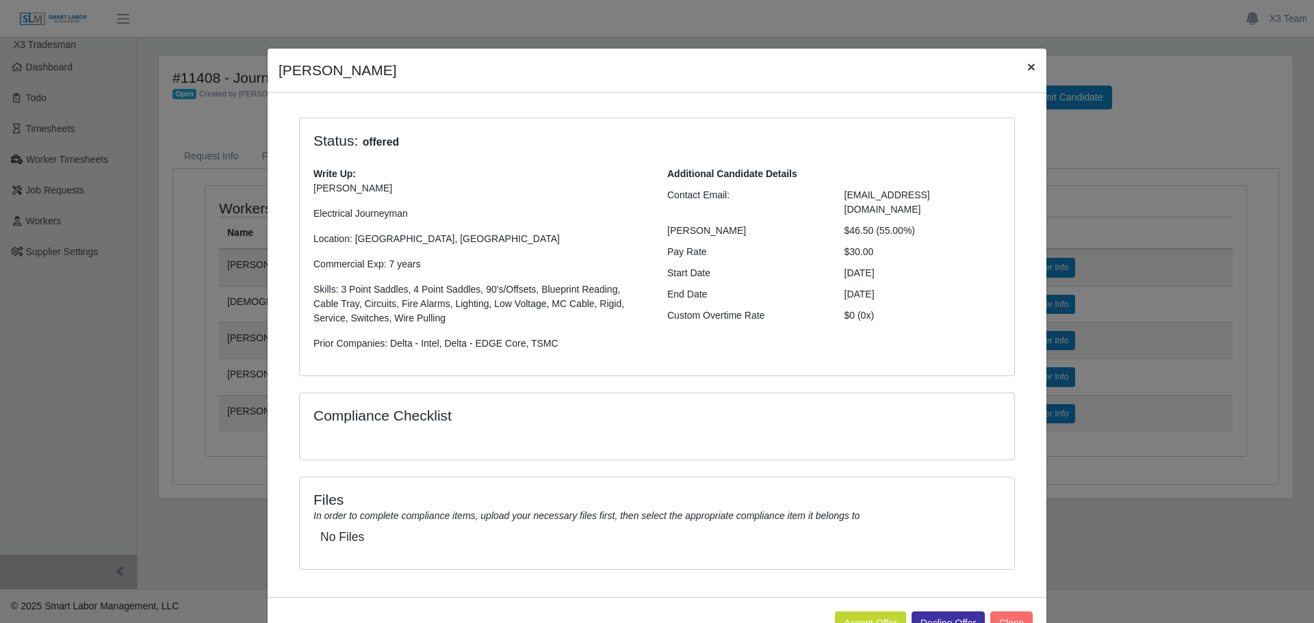
click at [1028, 65] on span "×" at bounding box center [1031, 67] width 8 height 16
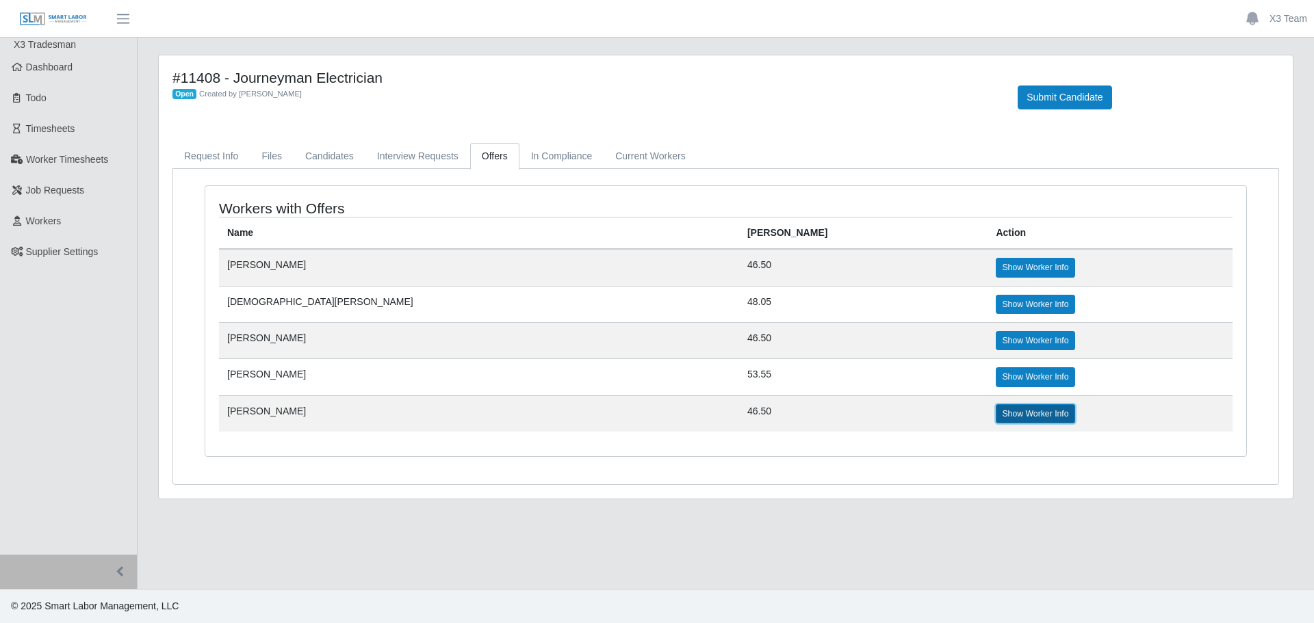
click at [996, 412] on link "Show Worker Info" at bounding box center [1035, 413] width 79 height 19
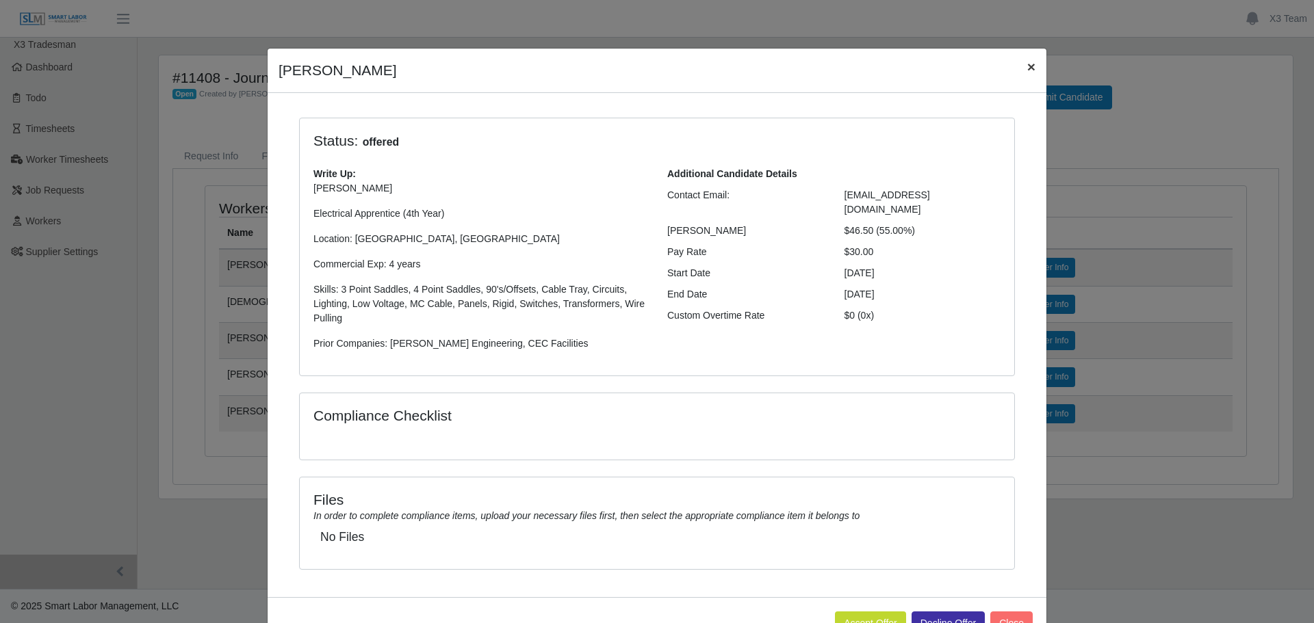
click at [1027, 68] on span "×" at bounding box center [1031, 67] width 8 height 16
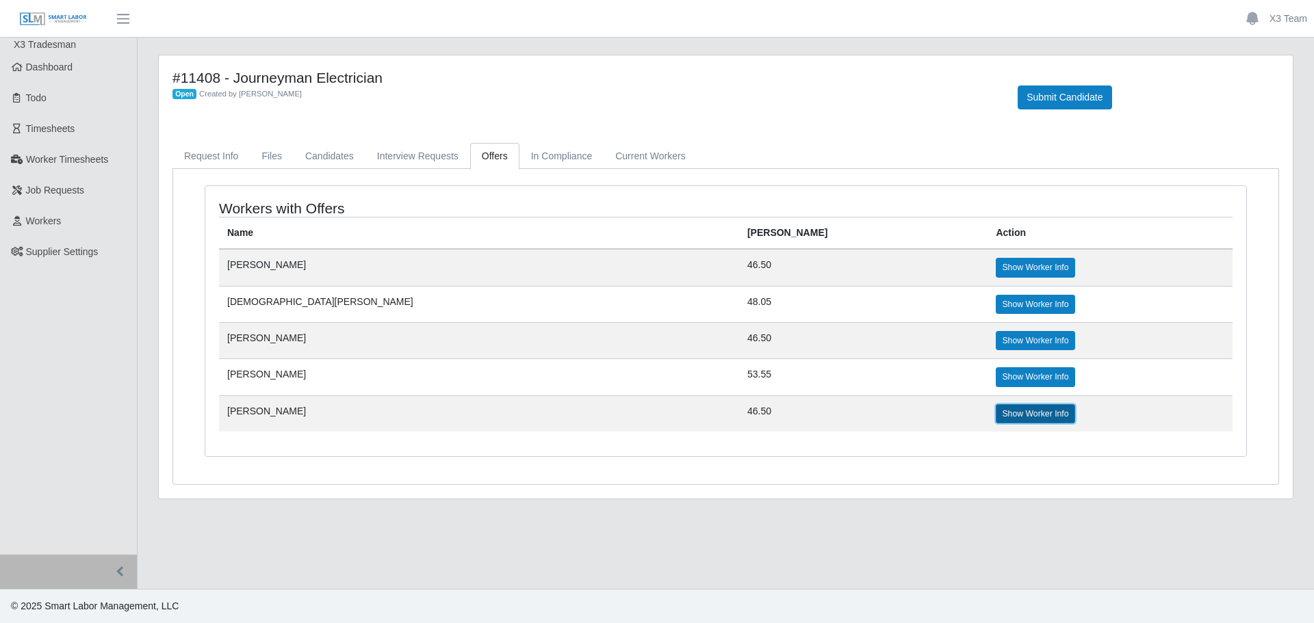
click at [996, 418] on link "Show Worker Info" at bounding box center [1035, 413] width 79 height 19
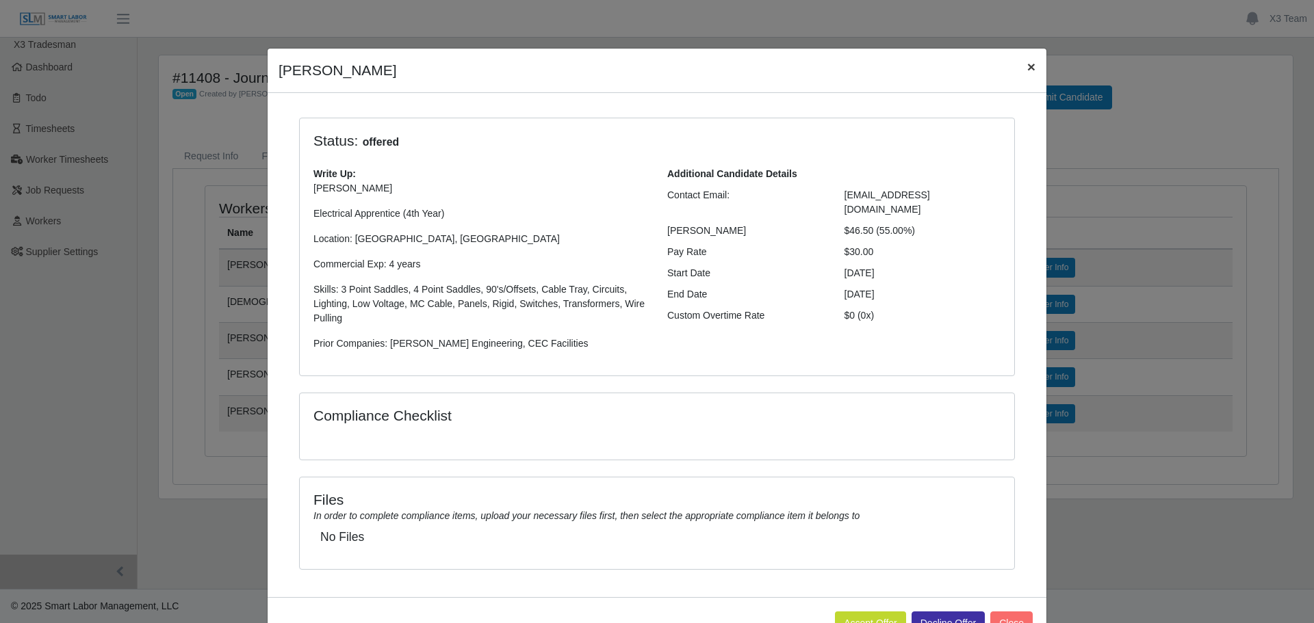
click at [1032, 67] on button "×" at bounding box center [1031, 67] width 30 height 36
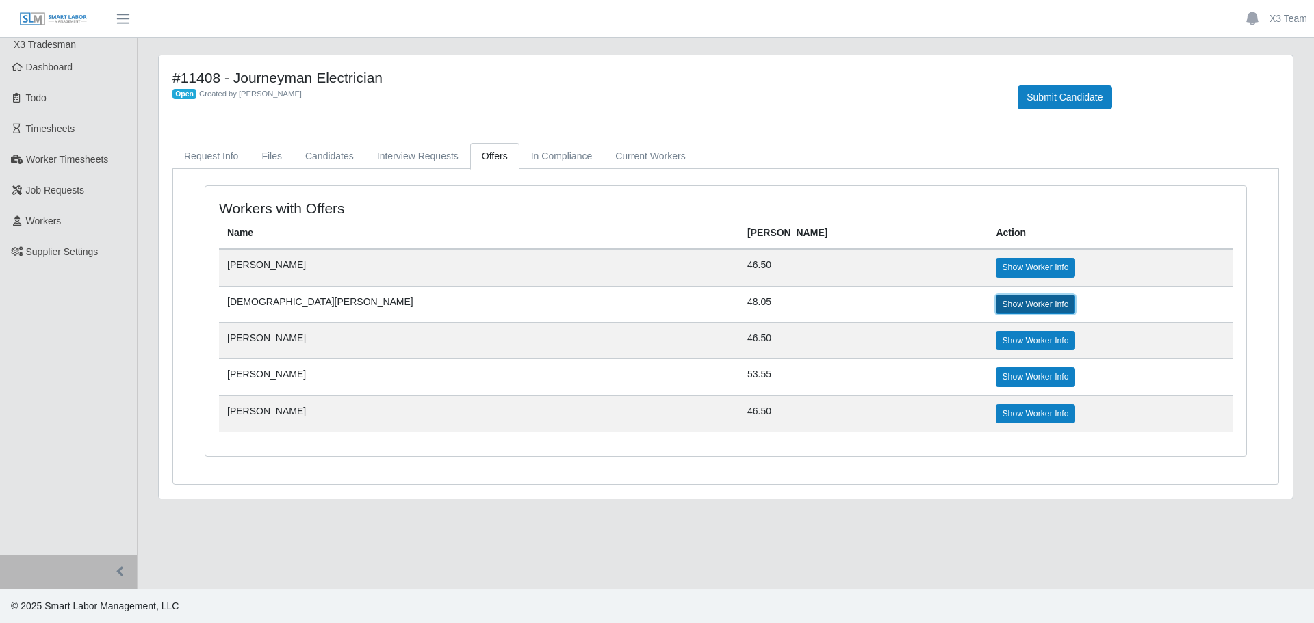
click at [996, 310] on link "Show Worker Info" at bounding box center [1035, 304] width 79 height 19
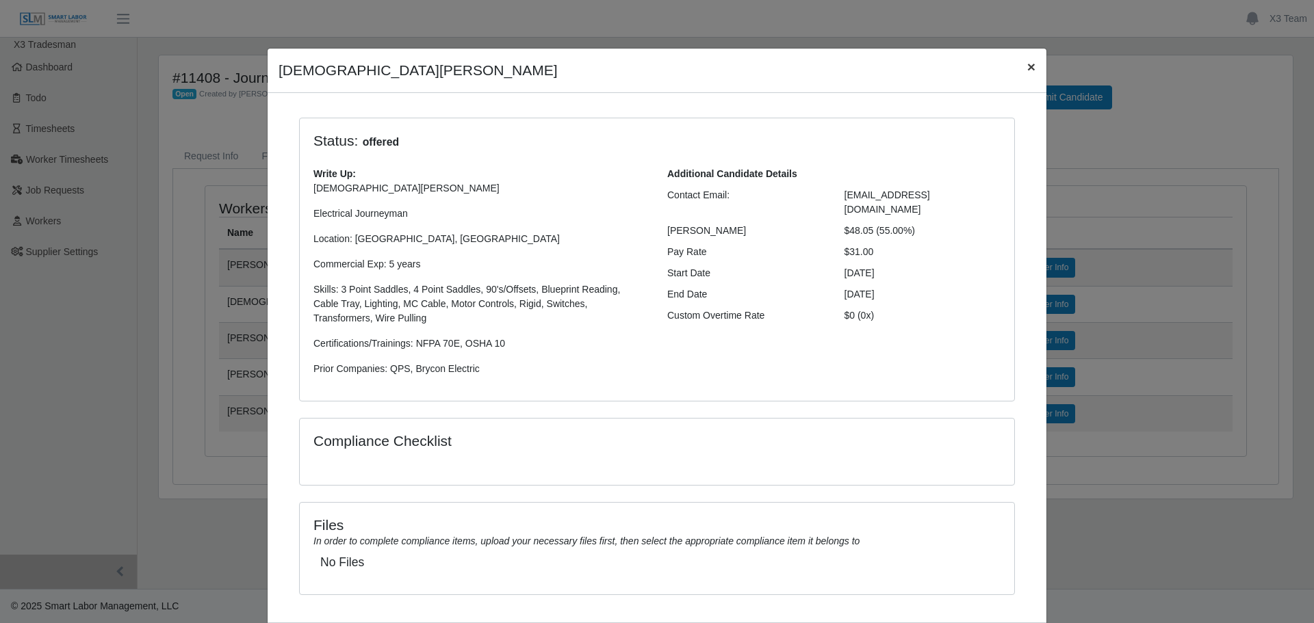
click at [1027, 73] on span "×" at bounding box center [1031, 67] width 8 height 16
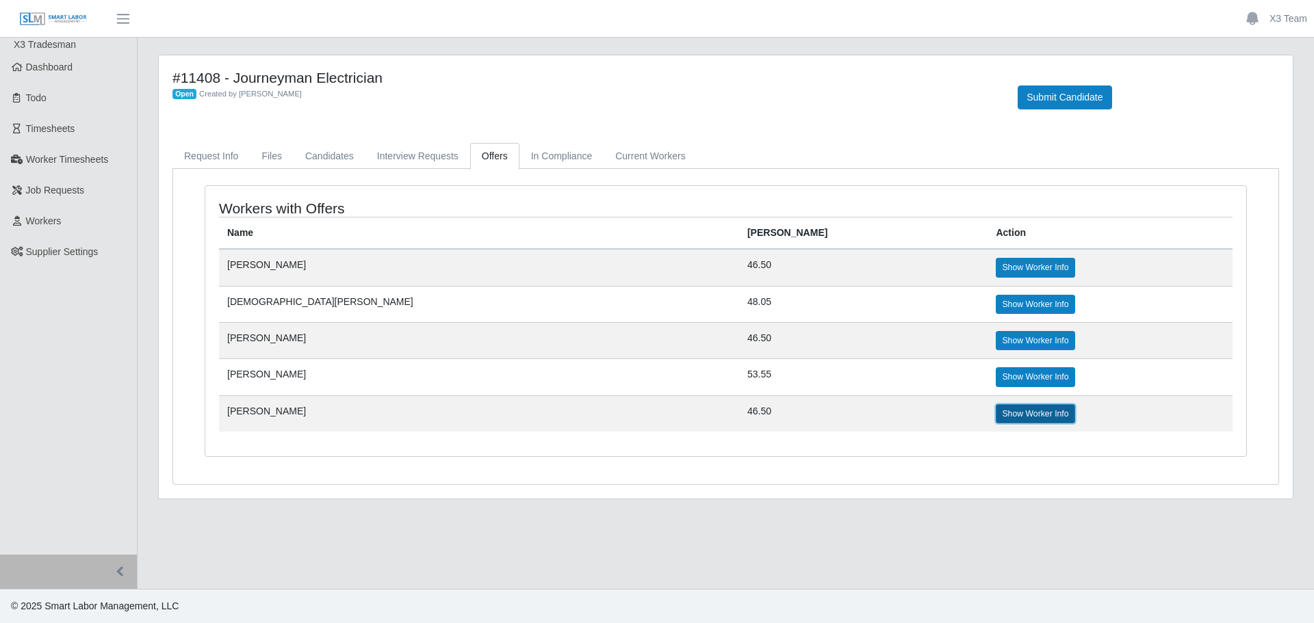
click at [996, 404] on link "Show Worker Info" at bounding box center [1035, 413] width 79 height 19
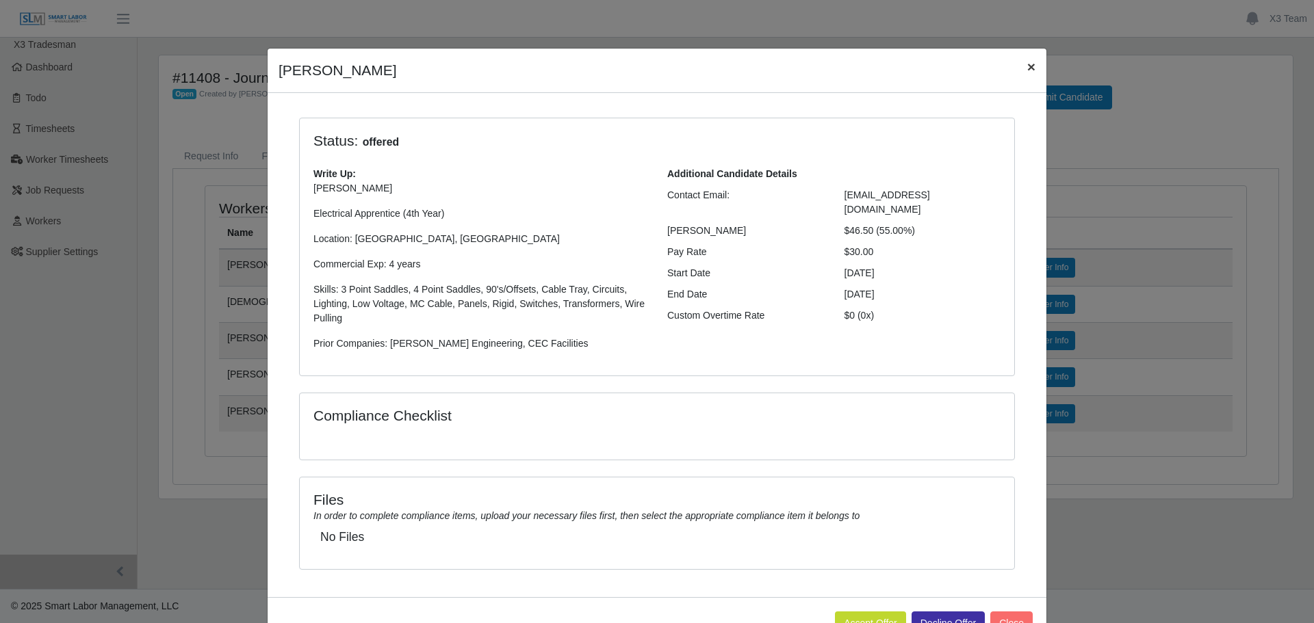
click at [1027, 68] on span "×" at bounding box center [1031, 67] width 8 height 16
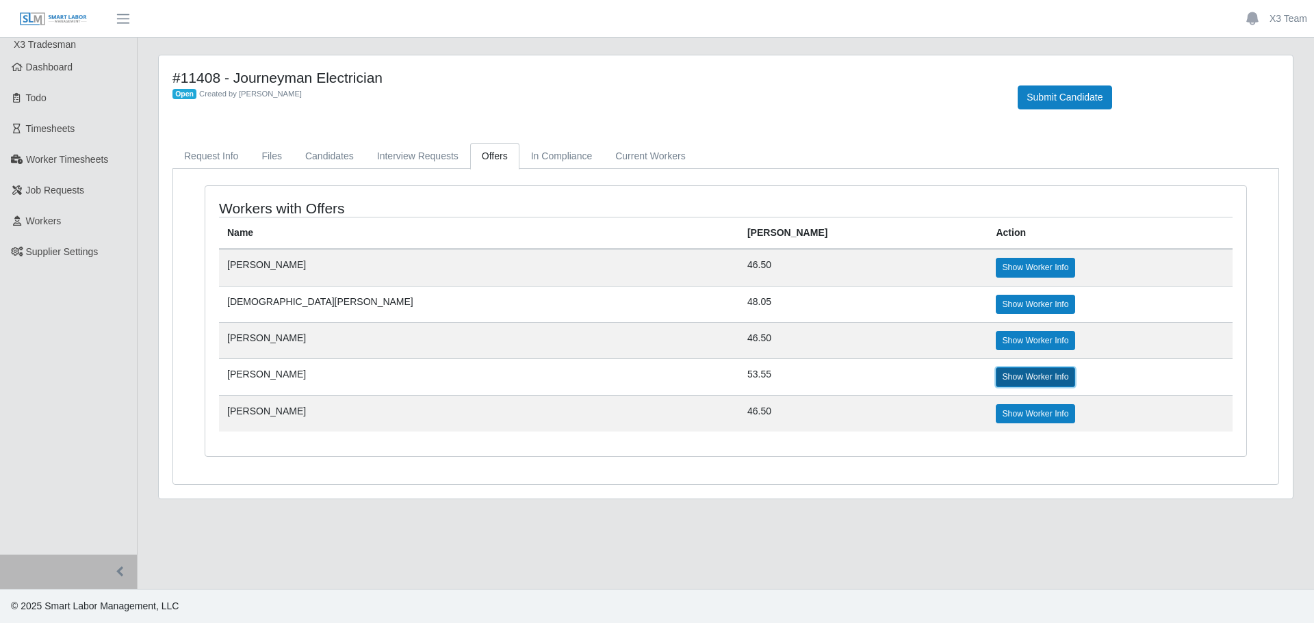
click at [996, 386] on link "Show Worker Info" at bounding box center [1035, 377] width 79 height 19
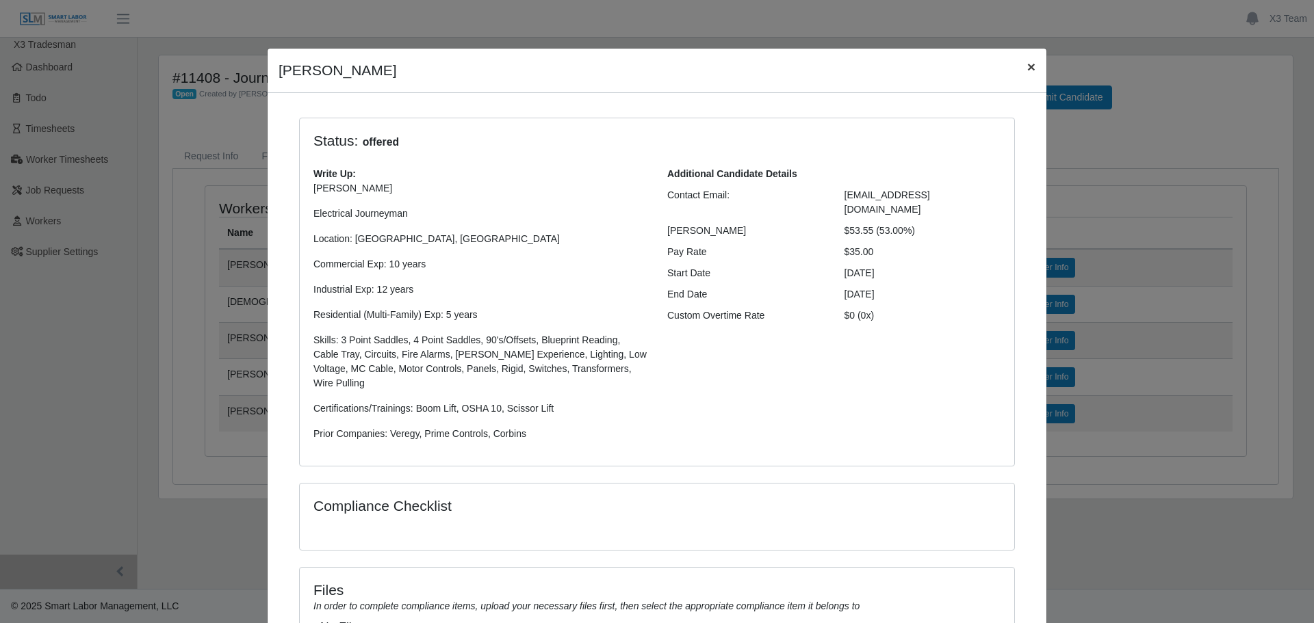
click at [1027, 69] on span "×" at bounding box center [1031, 67] width 8 height 16
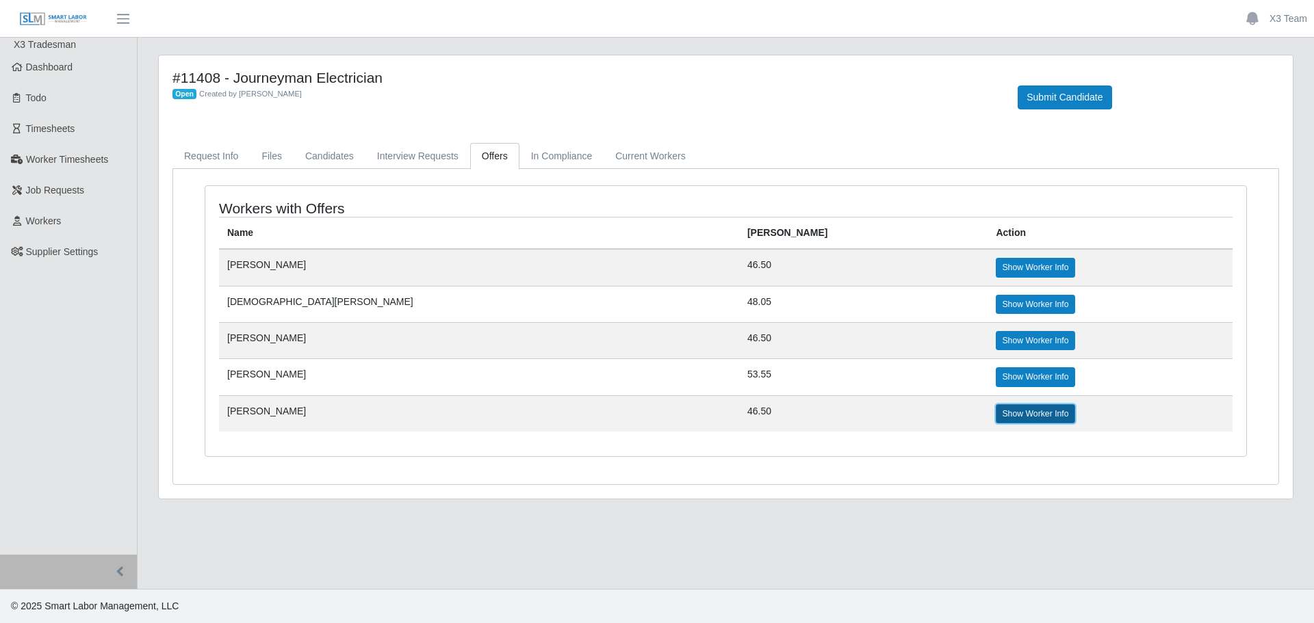
click at [996, 405] on link "Show Worker Info" at bounding box center [1035, 413] width 79 height 19
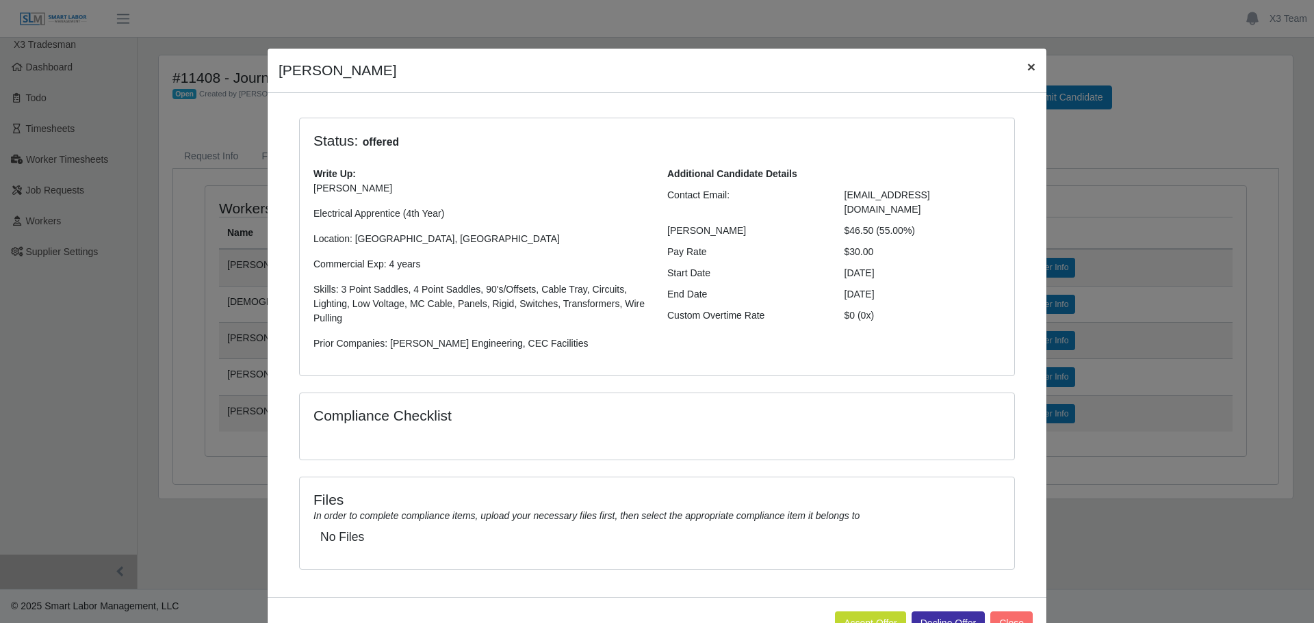
click at [1028, 73] on span "×" at bounding box center [1031, 67] width 8 height 16
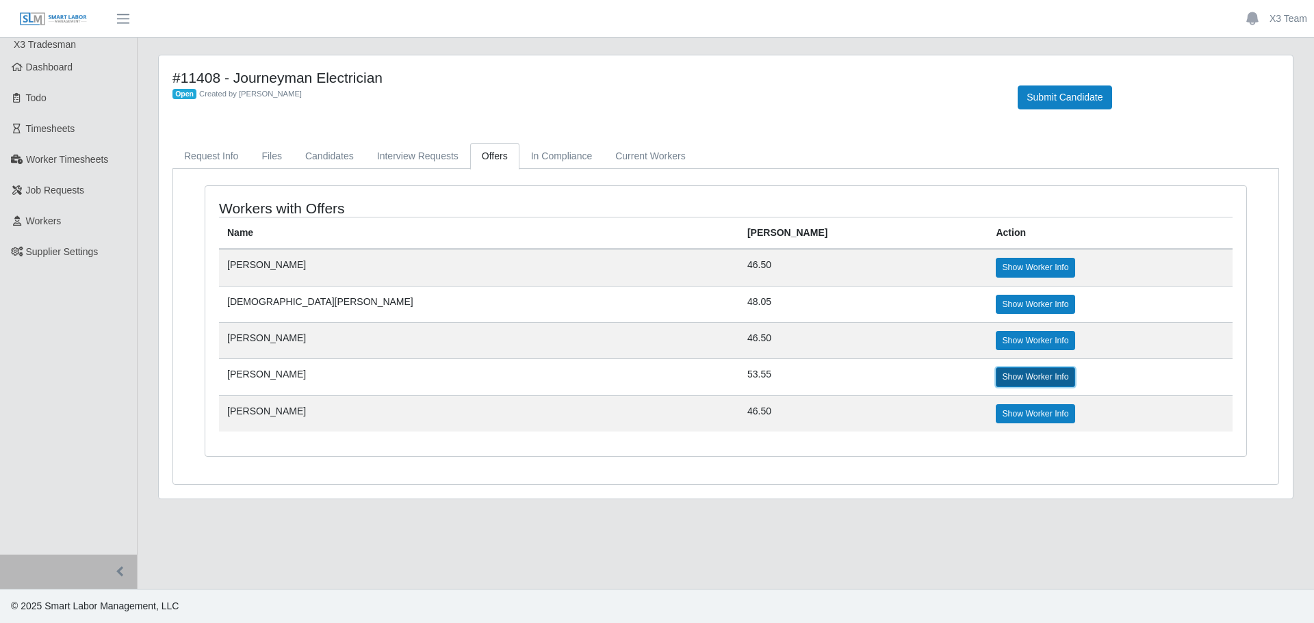
click at [996, 383] on link "Show Worker Info" at bounding box center [1035, 377] width 79 height 19
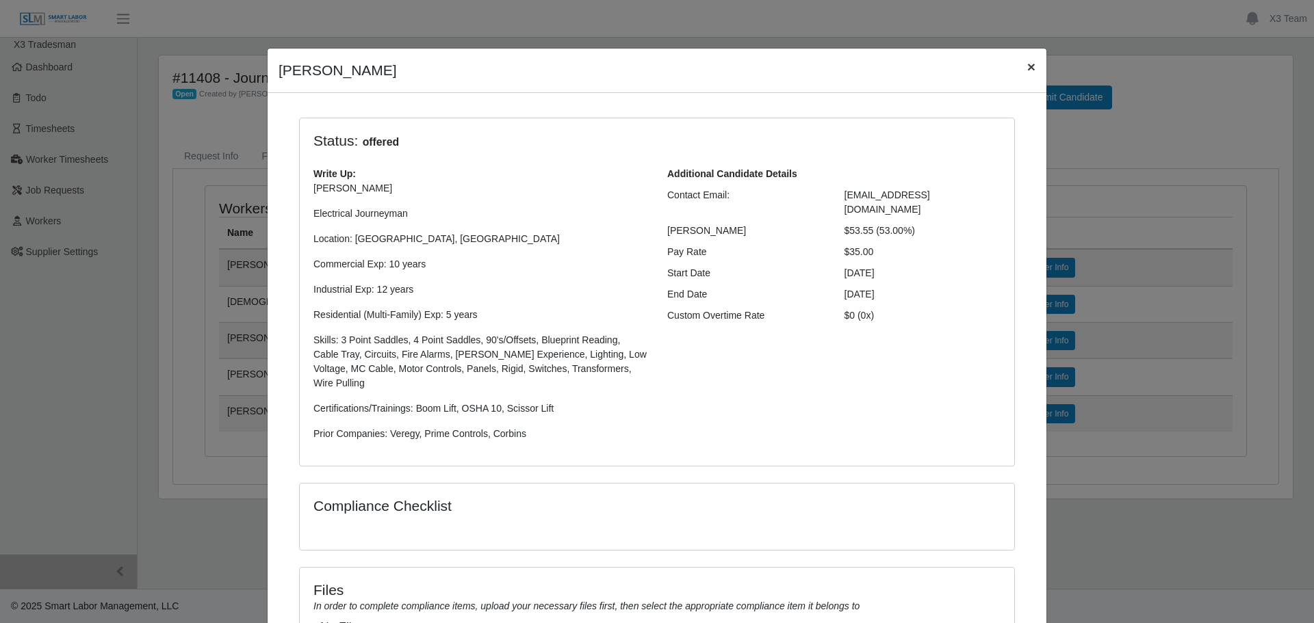
click at [1027, 75] on span "×" at bounding box center [1031, 67] width 8 height 16
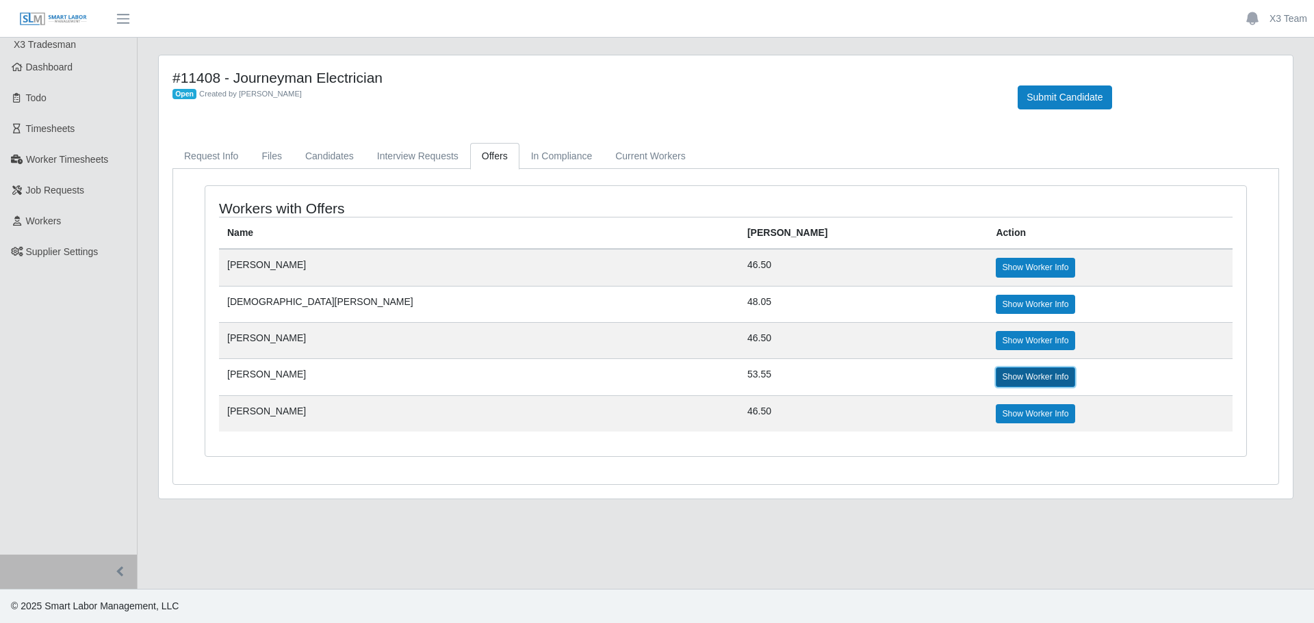
click at [996, 383] on link "Show Worker Info" at bounding box center [1035, 377] width 79 height 19
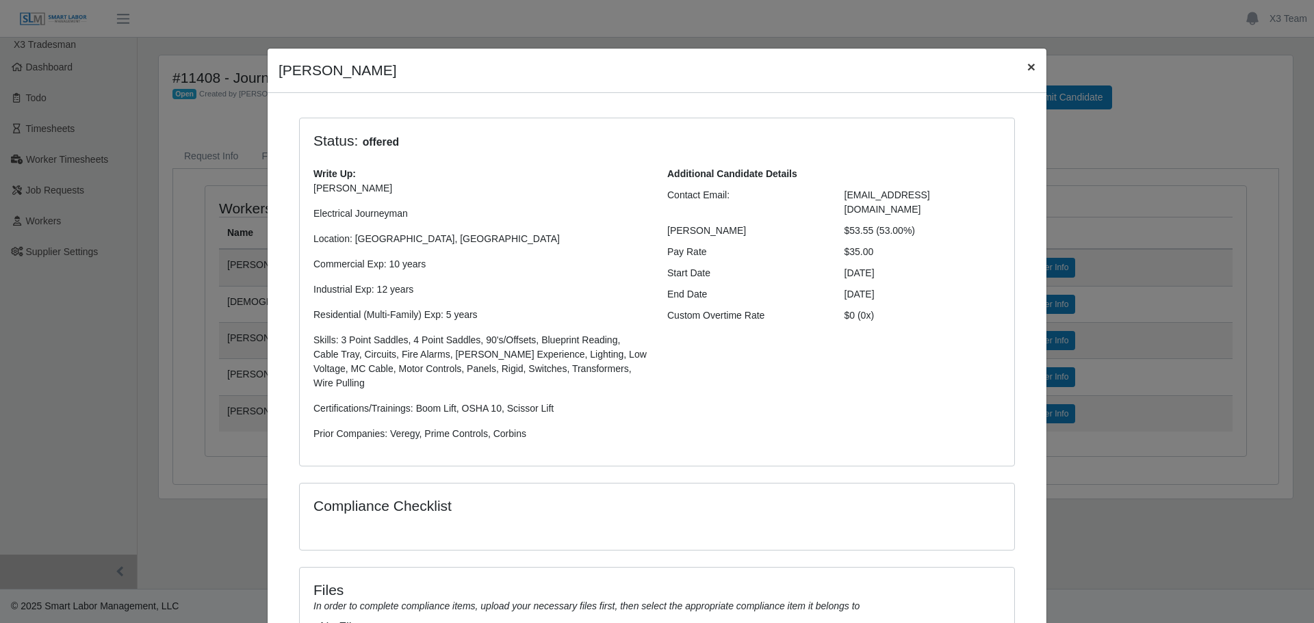
click at [1027, 67] on span "×" at bounding box center [1031, 67] width 8 height 16
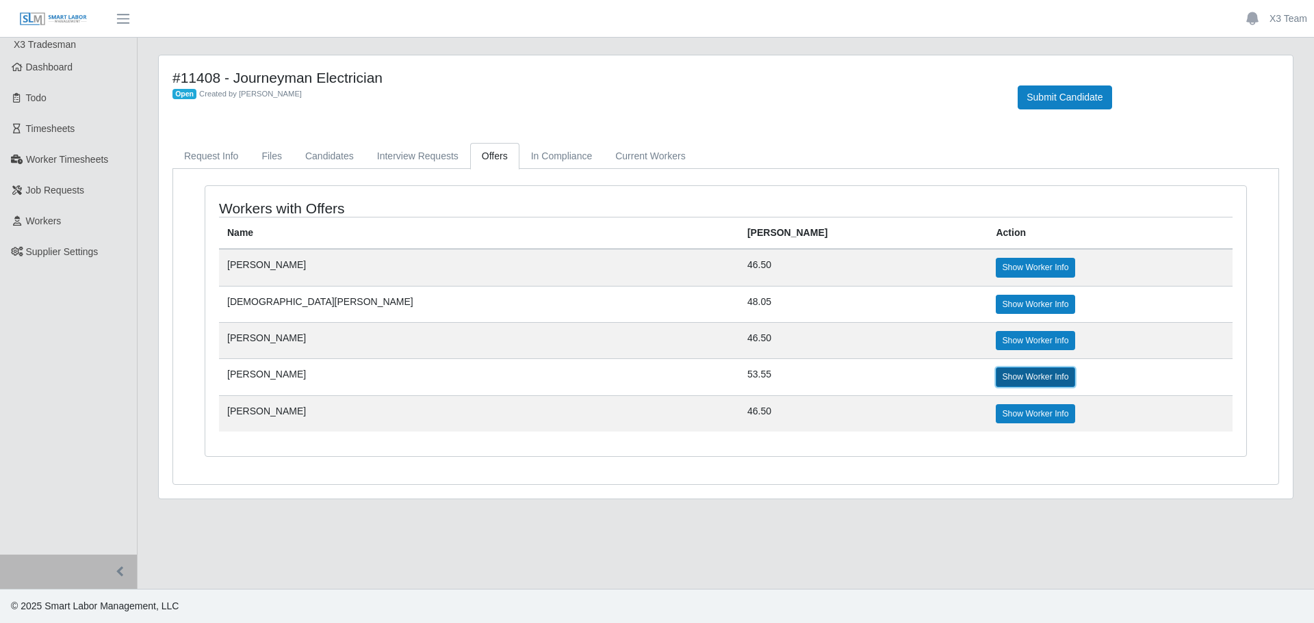
click at [996, 378] on link "Show Worker Info" at bounding box center [1035, 377] width 79 height 19
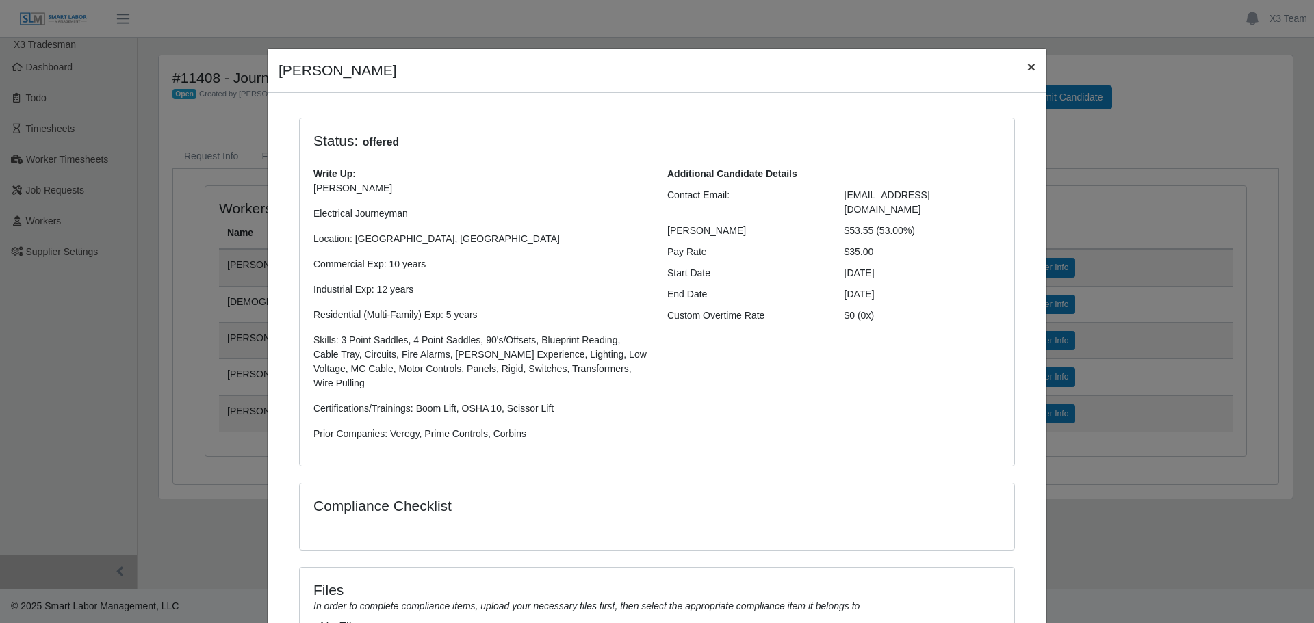
click at [1029, 70] on span "×" at bounding box center [1031, 67] width 8 height 16
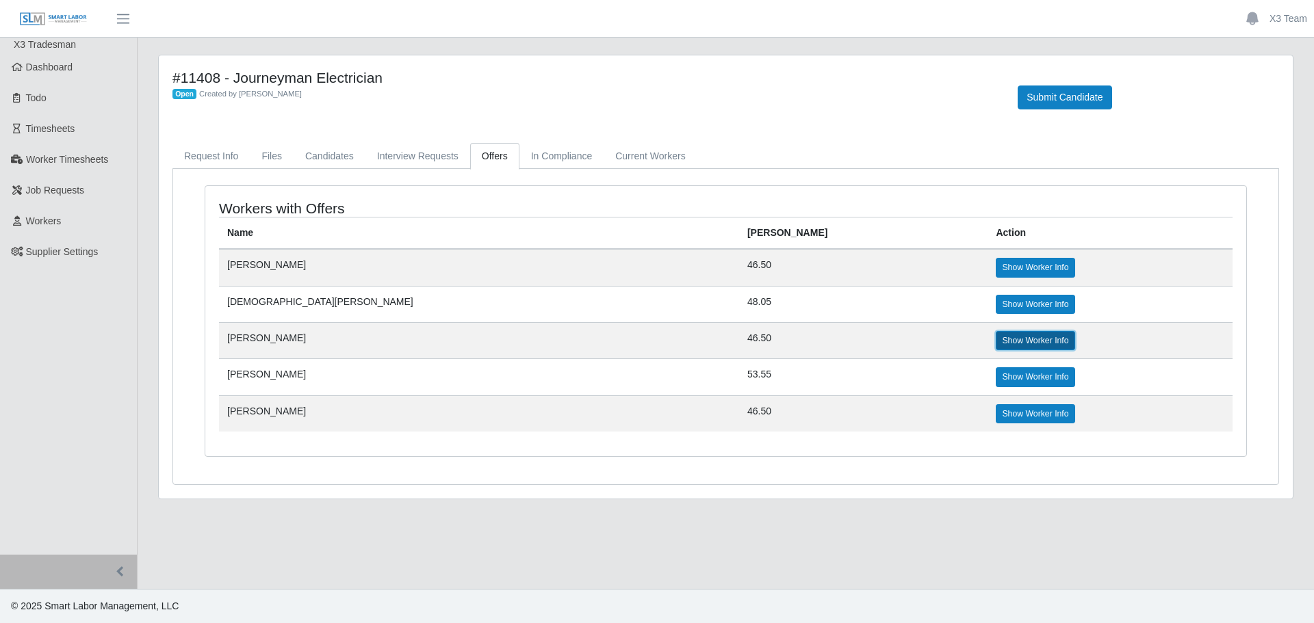
click at [996, 344] on link "Show Worker Info" at bounding box center [1035, 340] width 79 height 19
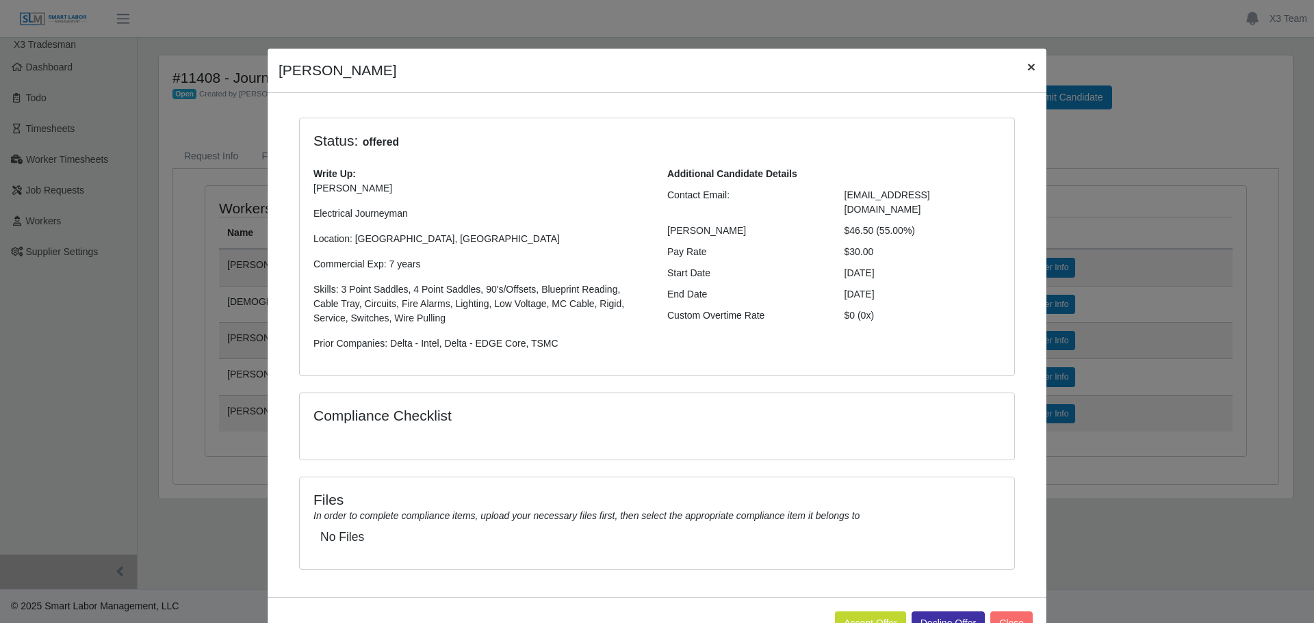
drag, startPoint x: 1025, startPoint y: 61, endPoint x: 920, endPoint y: 209, distance: 181.2
click at [1027, 63] on span "×" at bounding box center [1031, 67] width 8 height 16
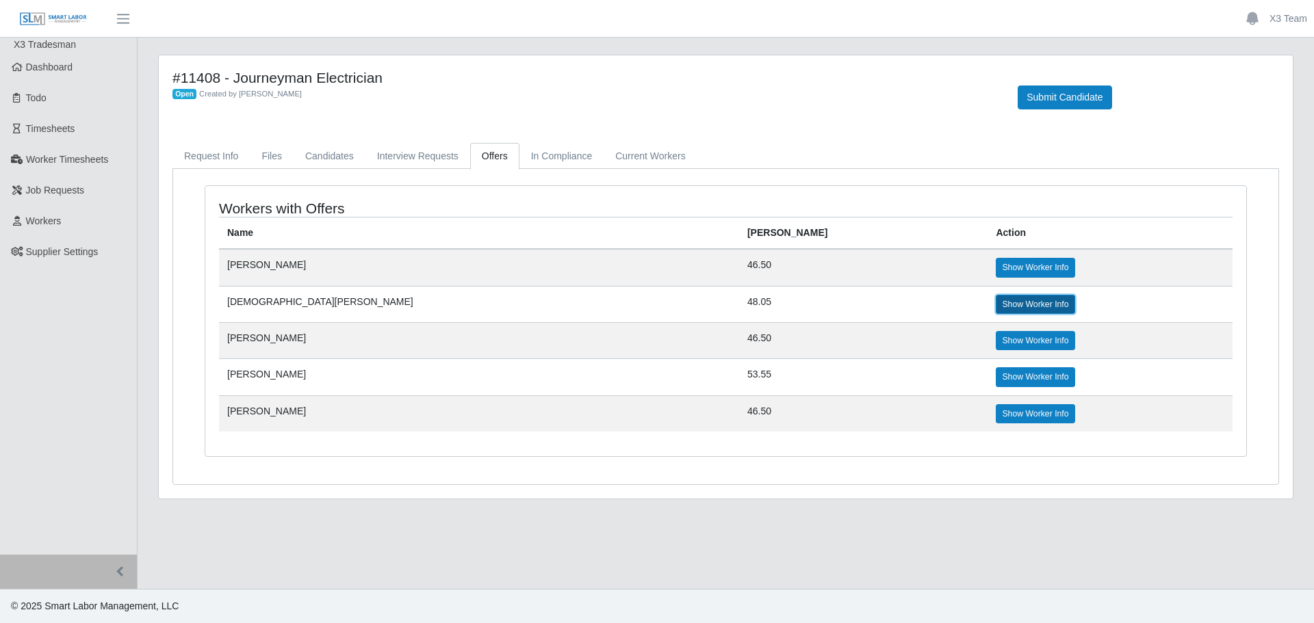
click at [996, 300] on link "Show Worker Info" at bounding box center [1035, 304] width 79 height 19
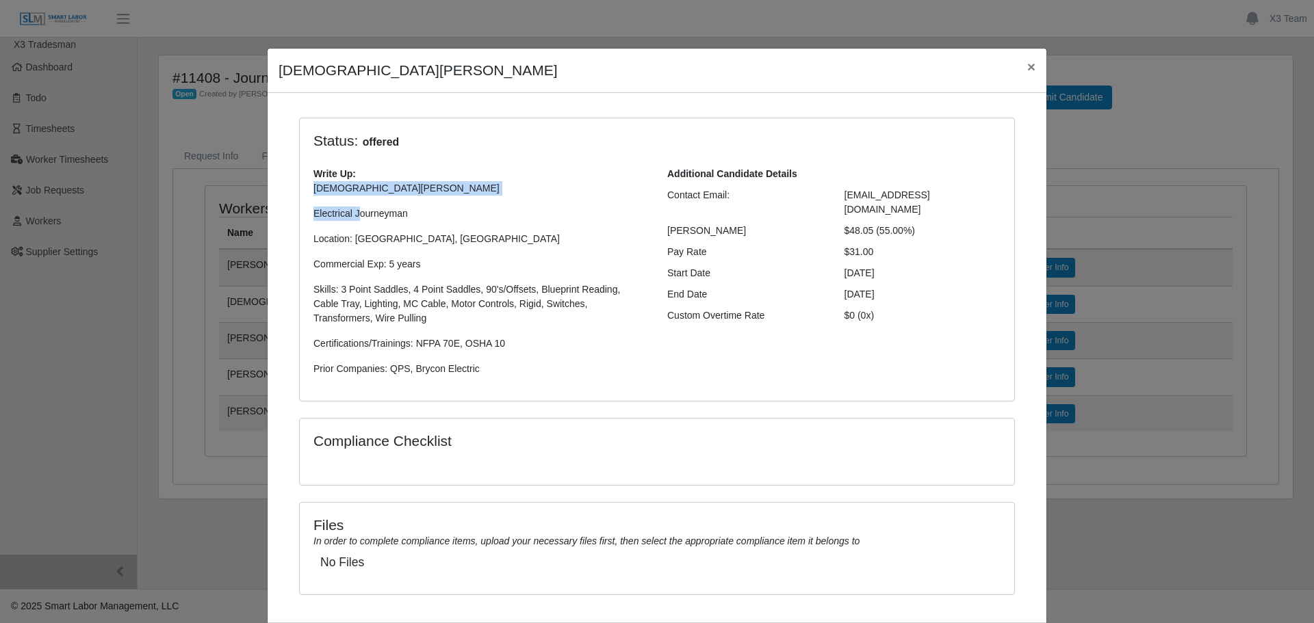
drag, startPoint x: 339, startPoint y: 196, endPoint x: 300, endPoint y: 192, distance: 39.9
click at [303, 192] on div "Write Up: Jesus P. Electrical Journeyman Location: Chandler, AZ Commercial Exp:…" at bounding box center [480, 277] width 354 height 220
click at [338, 192] on p "Jesus P." at bounding box center [479, 188] width 333 height 14
drag, startPoint x: 338, startPoint y: 192, endPoint x: 304, endPoint y: 191, distance: 34.2
click at [304, 191] on div "Write Up: Jesus P. Electrical Journeyman Location: Chandler, AZ Commercial Exp:…" at bounding box center [480, 277] width 354 height 220
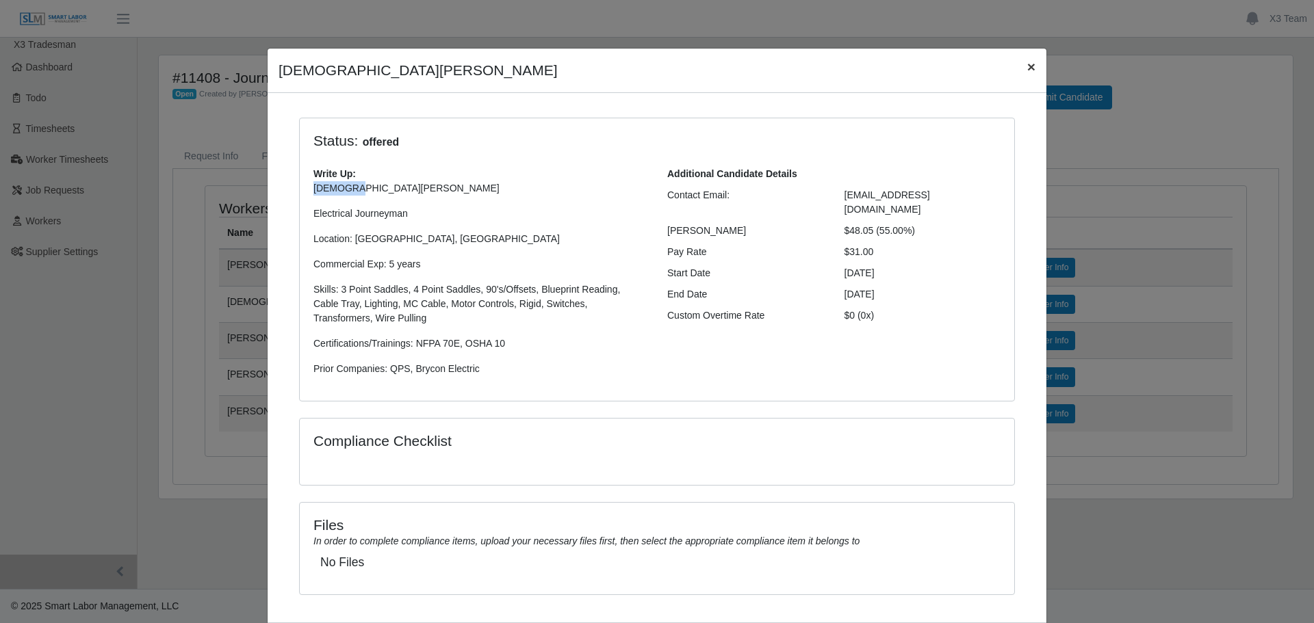
click at [1017, 68] on button "×" at bounding box center [1031, 67] width 30 height 36
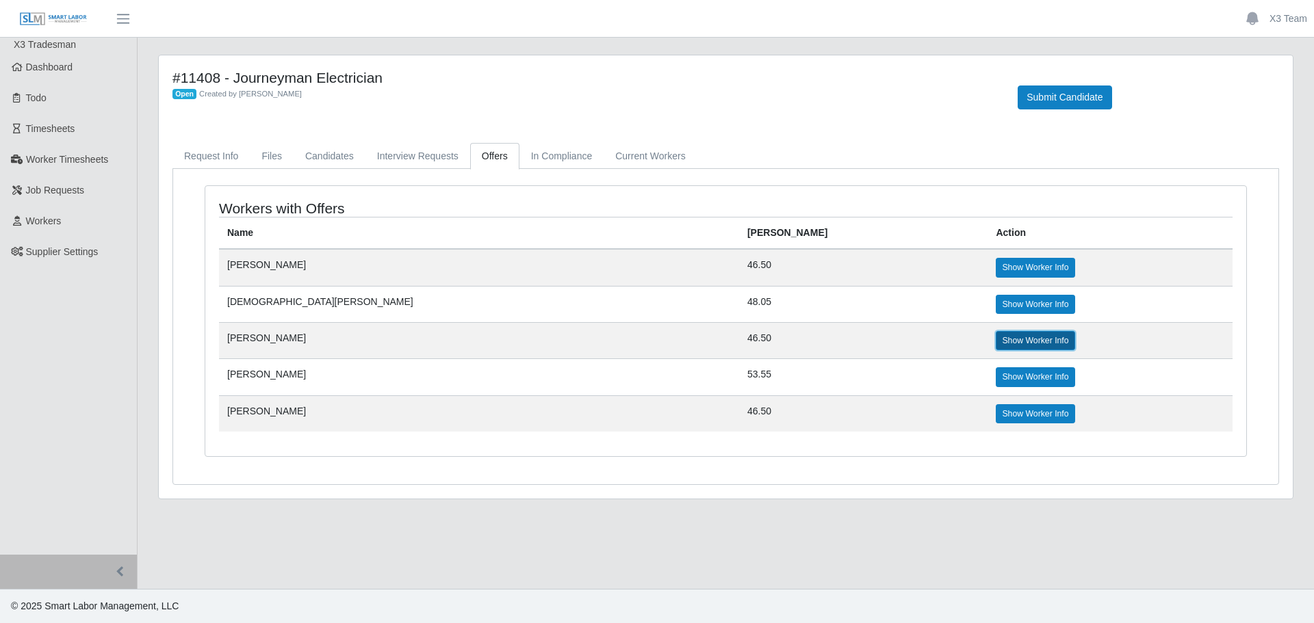
click at [996, 341] on link "Show Worker Info" at bounding box center [1035, 340] width 79 height 19
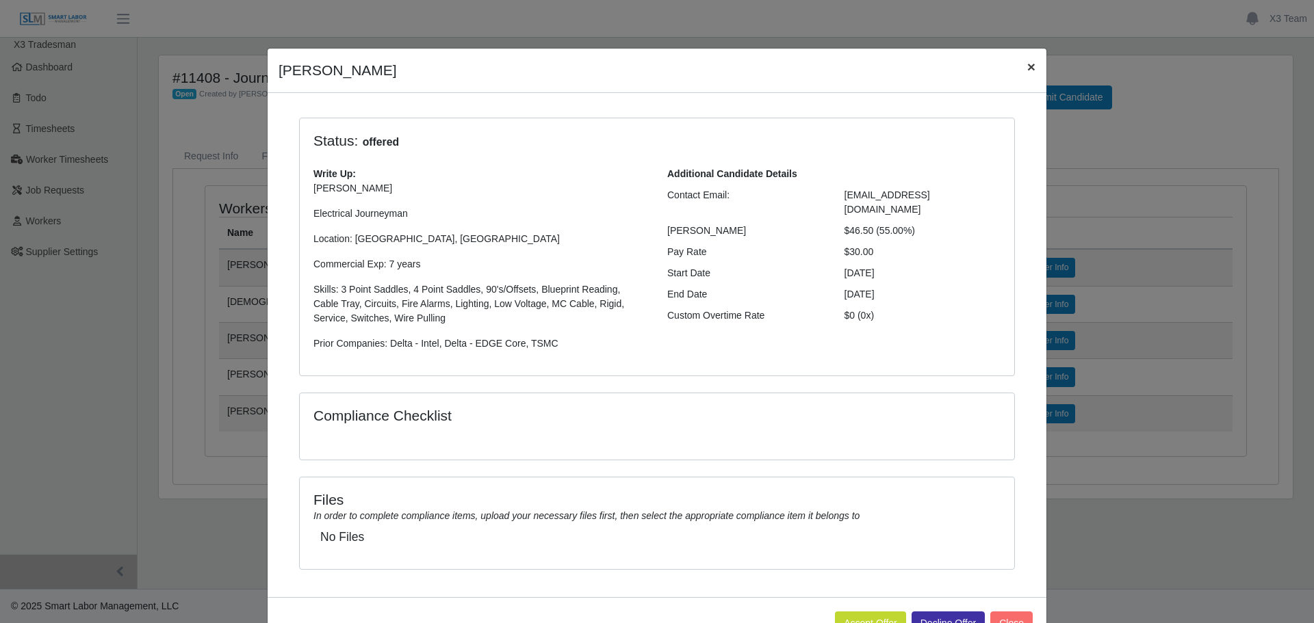
click at [1029, 68] on span "×" at bounding box center [1031, 67] width 8 height 16
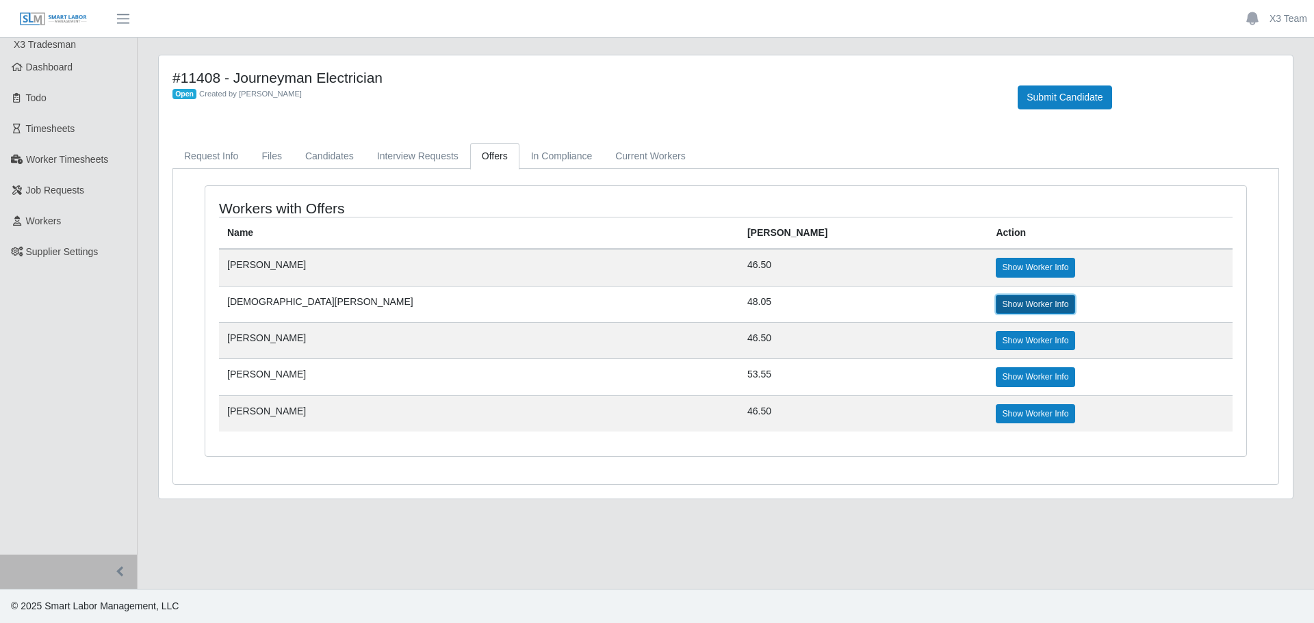
click at [996, 311] on link "Show Worker Info" at bounding box center [1035, 304] width 79 height 19
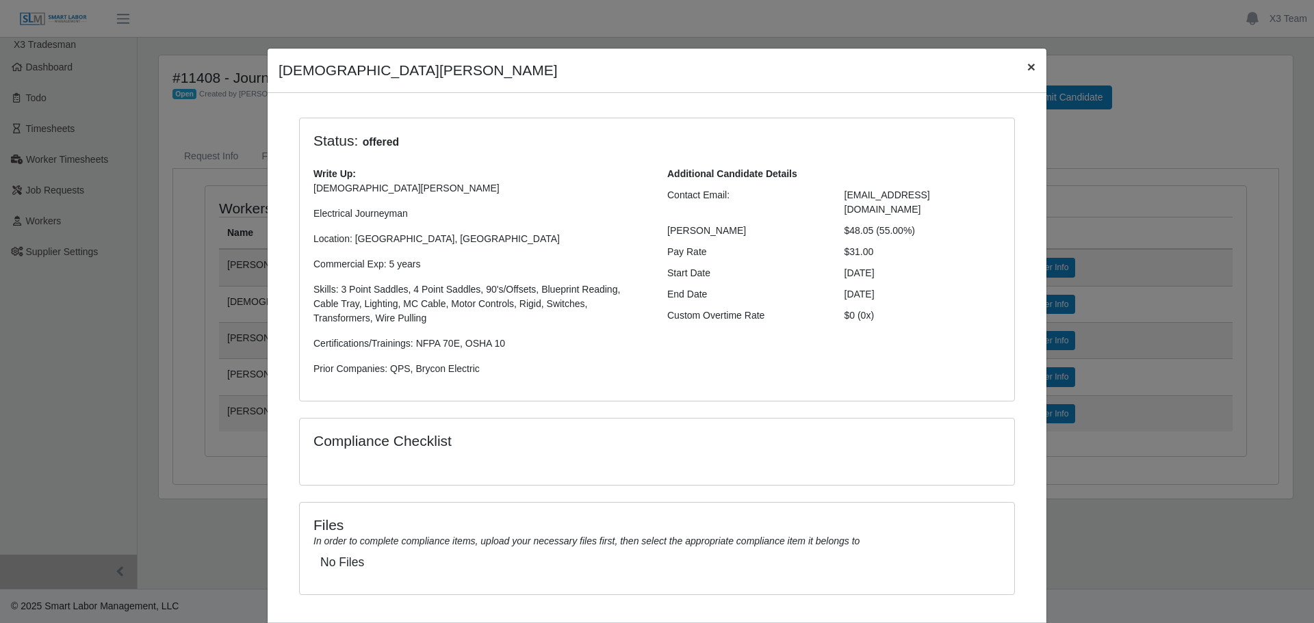
click at [1027, 65] on span "×" at bounding box center [1031, 67] width 8 height 16
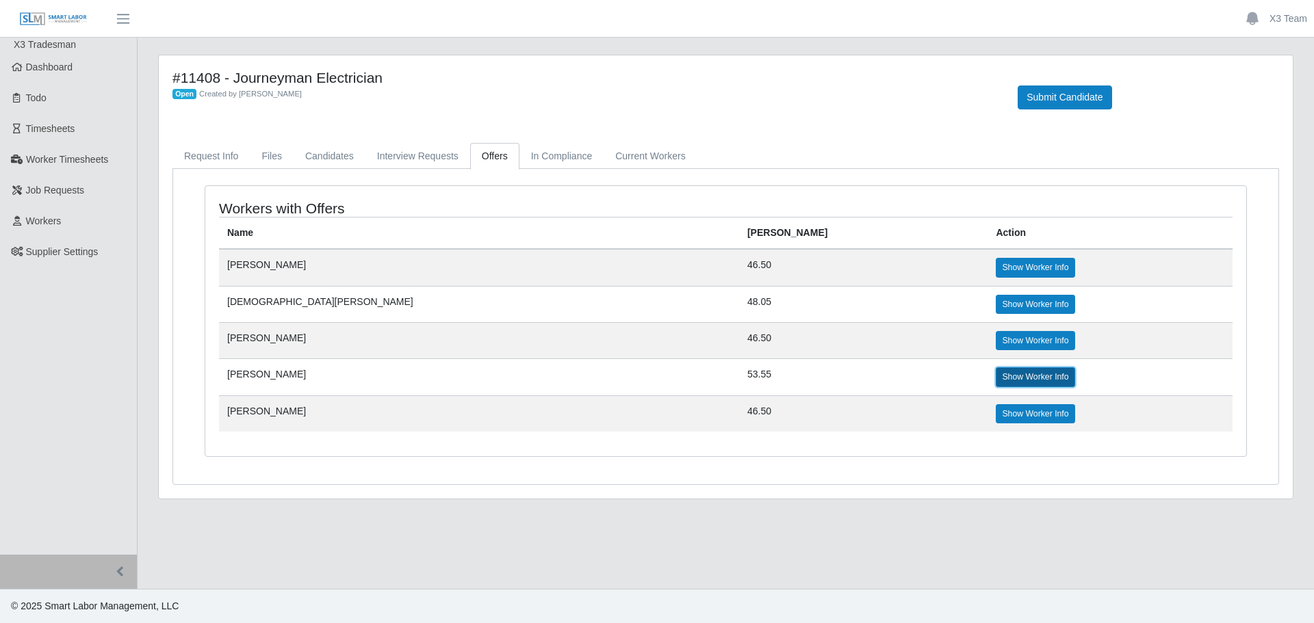
click at [996, 385] on link "Show Worker Info" at bounding box center [1035, 377] width 79 height 19
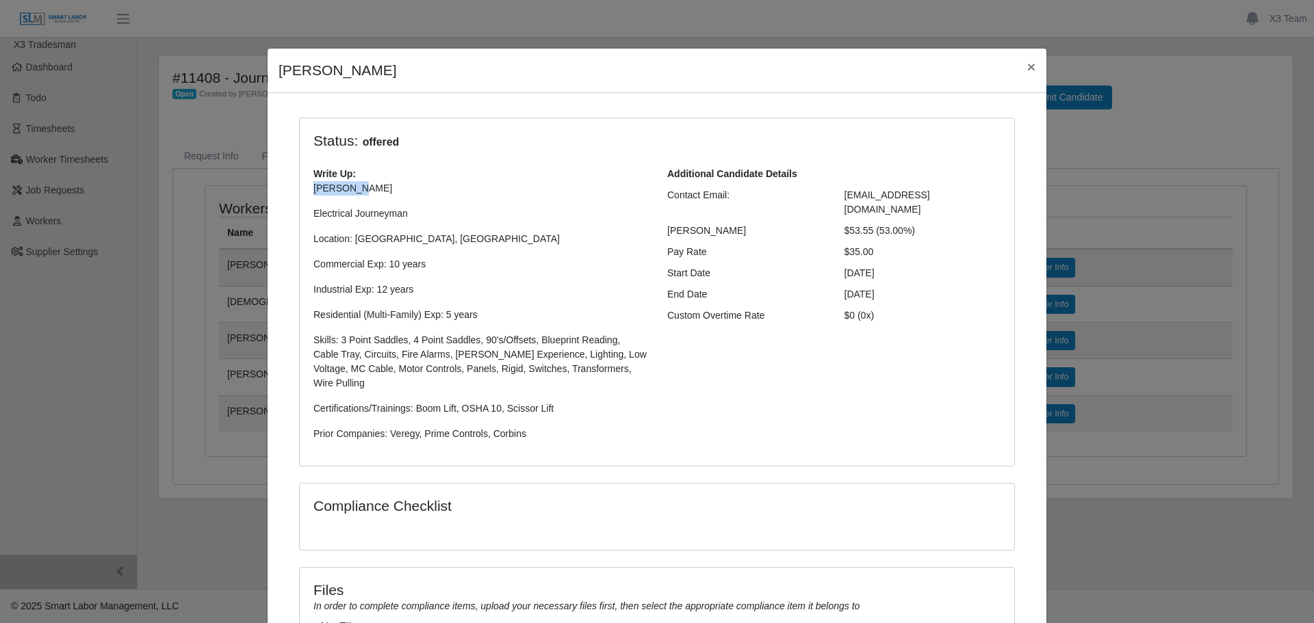
copy p "Herbert J"
drag, startPoint x: 346, startPoint y: 191, endPoint x: 307, endPoint y: 188, distance: 39.1
click at [307, 188] on div "Write Up: Herbert J. Electrical Journeyman Location: Scottsdale, AZ Commercial …" at bounding box center [480, 309] width 354 height 285
click at [1027, 63] on span "×" at bounding box center [1031, 67] width 8 height 16
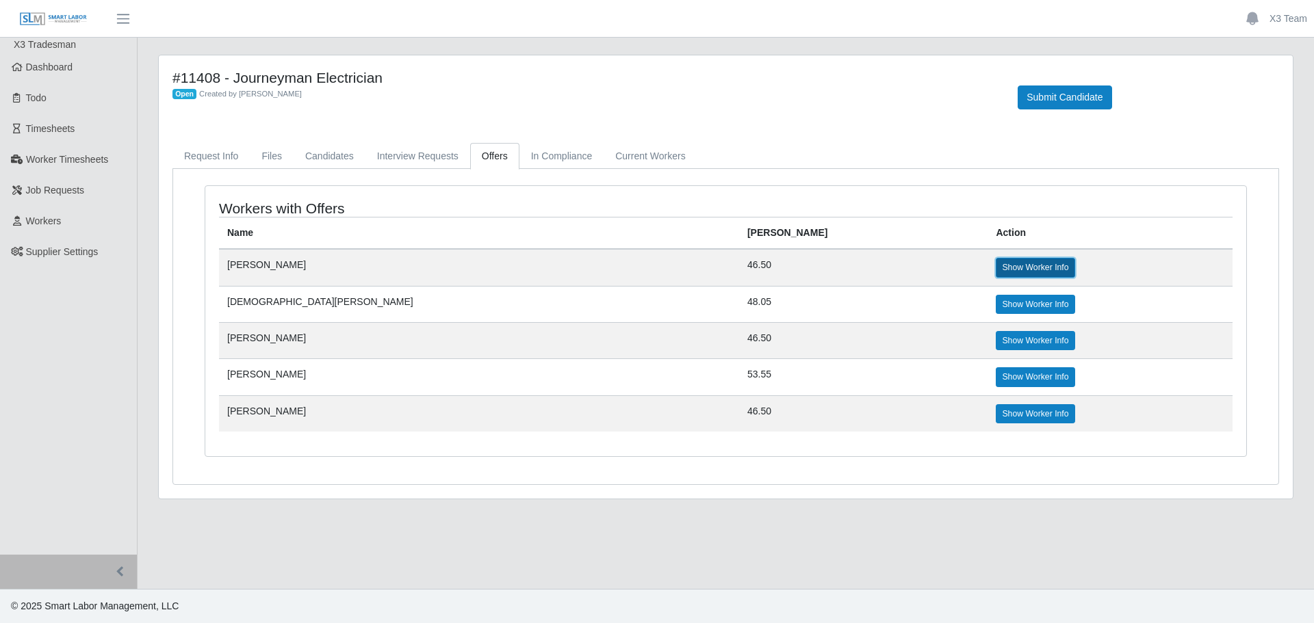
click at [996, 274] on link "Show Worker Info" at bounding box center [1035, 267] width 79 height 19
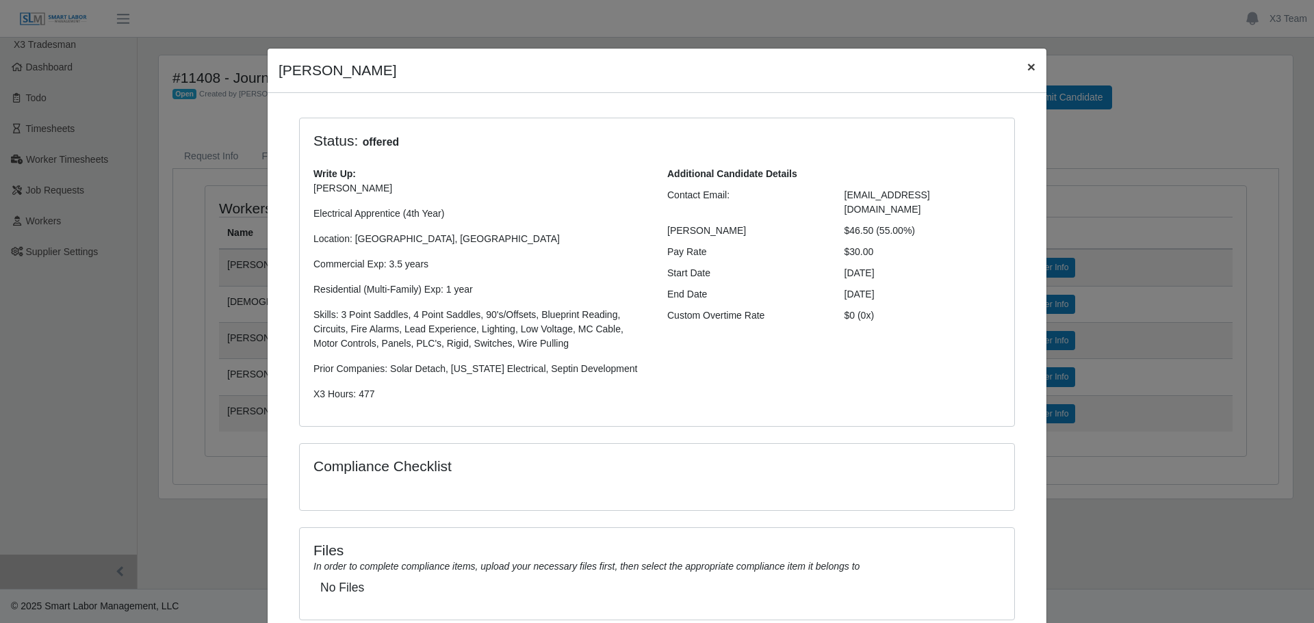
click at [1027, 74] on span "×" at bounding box center [1031, 67] width 8 height 16
